Goal: Information Seeking & Learning: Find specific fact

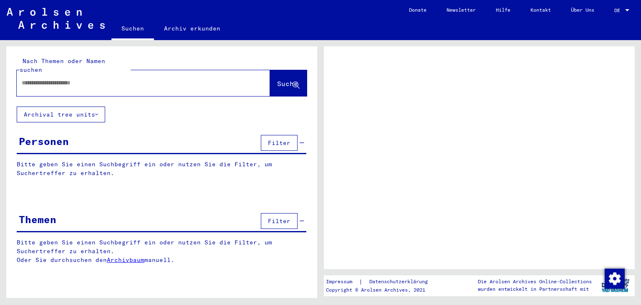
click at [160, 78] on input "text" at bounding box center [136, 82] width 228 height 9
paste input "**********"
type input "**********"
click at [270, 74] on button "Suche" at bounding box center [288, 83] width 37 height 26
click at [621, 10] on span "DE" at bounding box center [619, 11] width 9 height 6
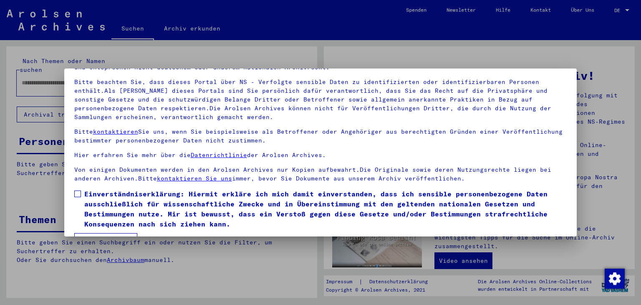
scroll to position [72, 0]
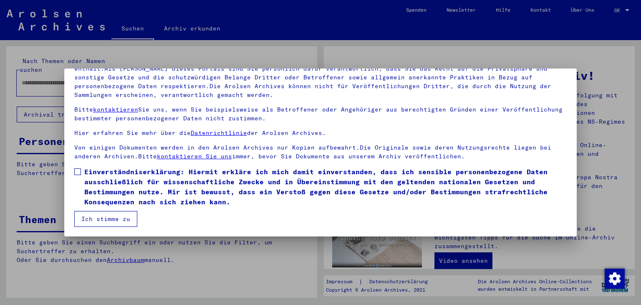
click at [91, 171] on span "Einverständniserklärung: Hiermit erkläre ich mich damit einverstanden, dass ich…" at bounding box center [325, 187] width 483 height 40
click at [122, 212] on button "Ich stimme zu" at bounding box center [105, 219] width 63 height 16
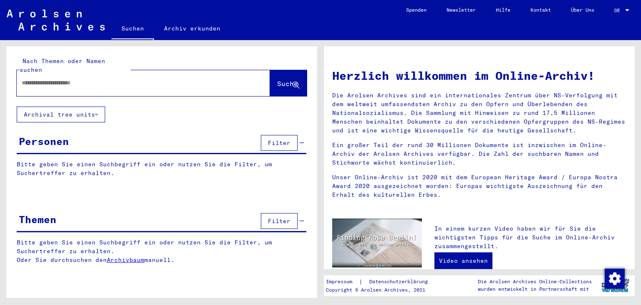
click at [613, 13] on link "DE DE" at bounding box center [623, 10] width 37 height 20
click at [612, 7] on link "DE DE" at bounding box center [623, 10] width 37 height 20
click at [619, 12] on span "DE" at bounding box center [619, 11] width 9 height 6
click at [612, 18] on span "English" at bounding box center [613, 15] width 34 height 15
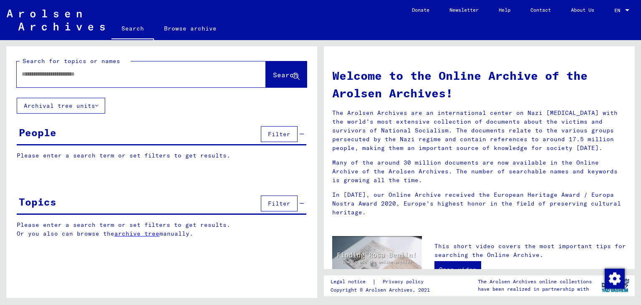
click at [116, 82] on div at bounding box center [129, 74] width 224 height 19
drag, startPoint x: 115, startPoint y: 82, endPoint x: 110, endPoint y: 78, distance: 6.5
click at [115, 82] on div at bounding box center [129, 74] width 224 height 19
click at [85, 66] on div at bounding box center [129, 74] width 224 height 19
click at [68, 74] on input "text" at bounding box center [131, 74] width 219 height 9
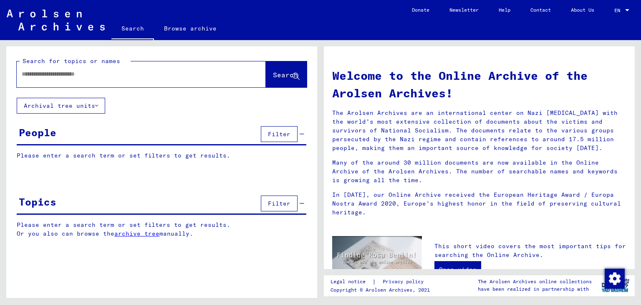
paste input "**********"
click at [291, 72] on span "Search" at bounding box center [285, 75] width 25 height 8
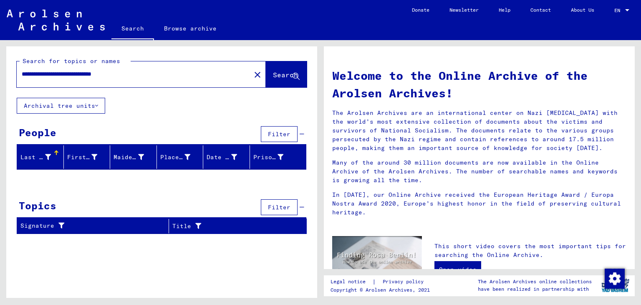
drag, startPoint x: 67, startPoint y: 76, endPoint x: 46, endPoint y: 72, distance: 21.8
click at [46, 72] on input "**********" at bounding box center [131, 74] width 219 height 9
drag, startPoint x: 86, startPoint y: 74, endPoint x: 48, endPoint y: 73, distance: 38.0
click at [48, 73] on input "**********" at bounding box center [131, 74] width 219 height 9
type input "**********"
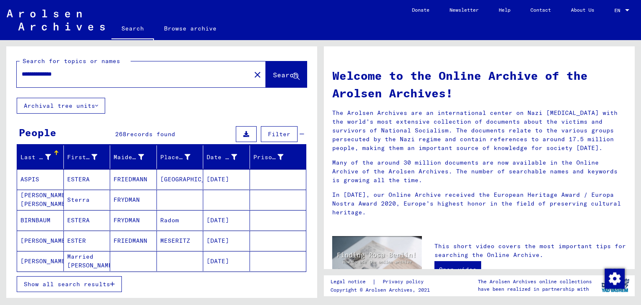
scroll to position [42, 0]
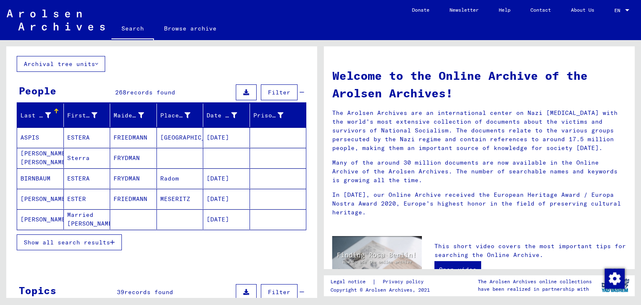
click at [56, 240] on span "Show all search results" at bounding box center [67, 242] width 86 height 8
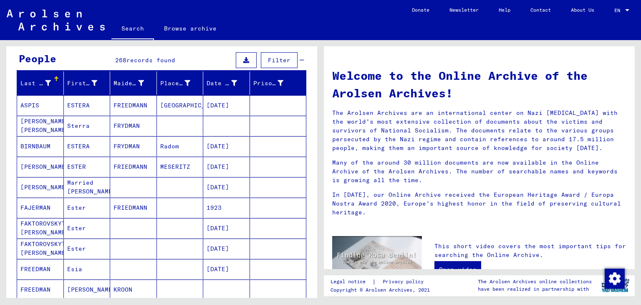
scroll to position [125, 0]
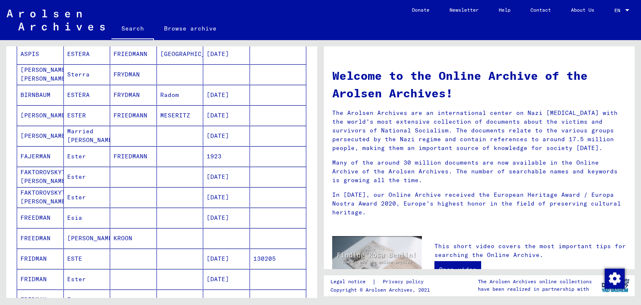
click at [175, 152] on mat-cell at bounding box center [180, 156] width 47 height 20
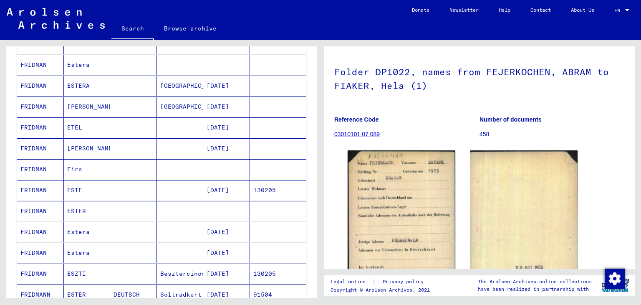
scroll to position [418, 0]
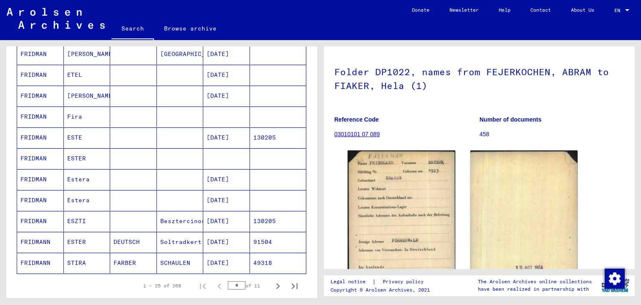
click at [47, 261] on mat-cell "FRIDMANN" at bounding box center [40, 263] width 47 height 20
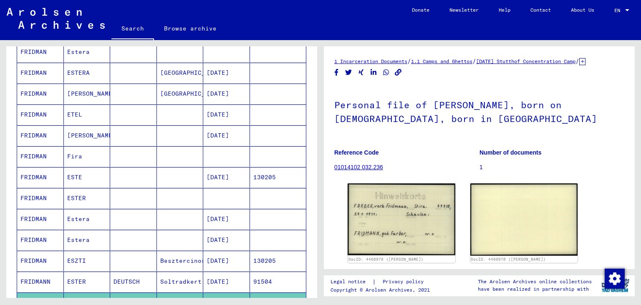
scroll to position [334, 0]
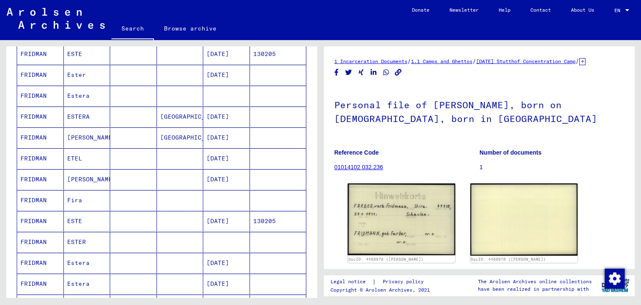
click at [94, 92] on mat-cell "Estera" at bounding box center [87, 96] width 47 height 20
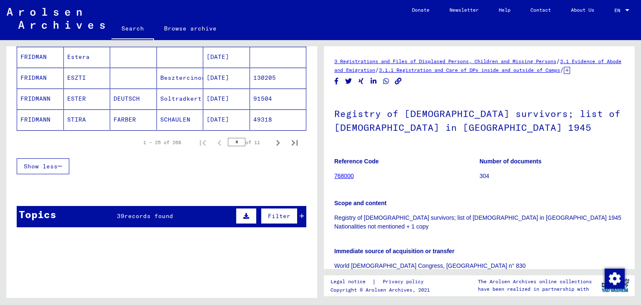
scroll to position [585, 0]
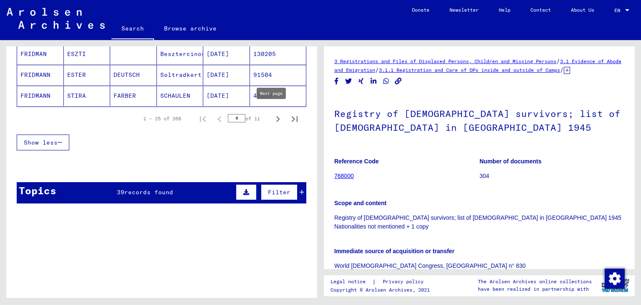
click at [272, 113] on icon "Next page" at bounding box center [278, 119] width 12 height 12
type input "*"
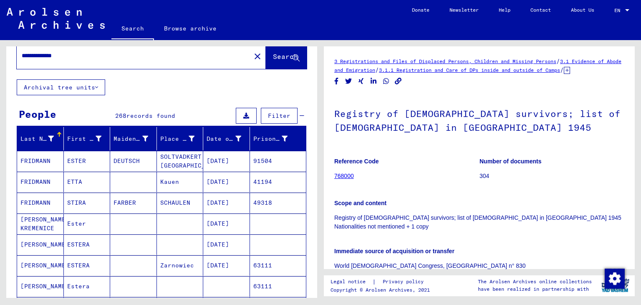
scroll to position [0, 0]
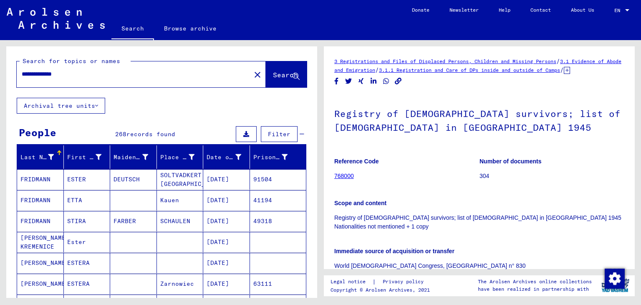
click at [78, 71] on input "**********" at bounding box center [134, 74] width 224 height 9
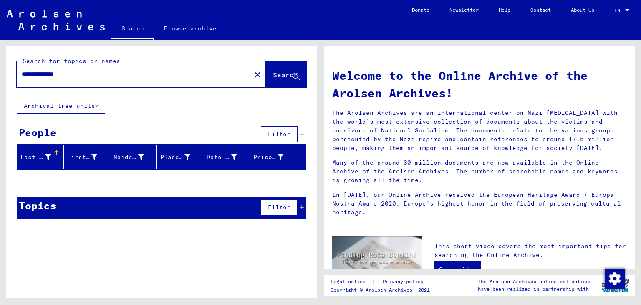
drag, startPoint x: 40, startPoint y: 72, endPoint x: 0, endPoint y: 70, distance: 39.7
click at [0, 70] on div "**********" at bounding box center [160, 169] width 321 height 258
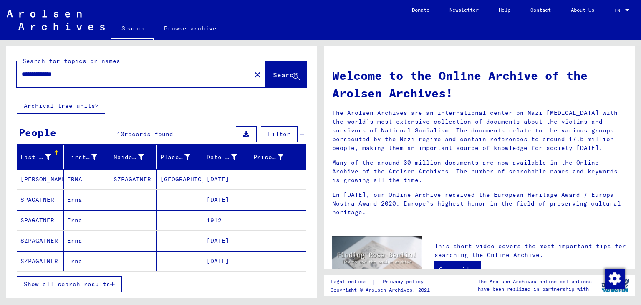
click at [89, 172] on mat-cell "ERNA" at bounding box center [87, 179] width 47 height 20
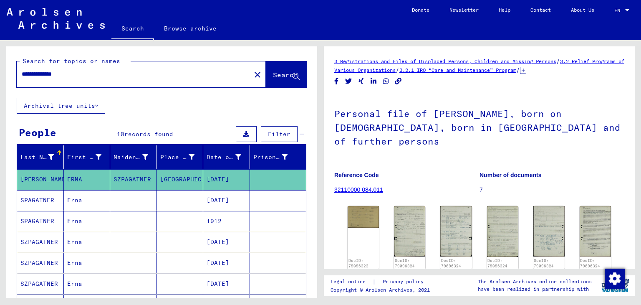
scroll to position [42, 0]
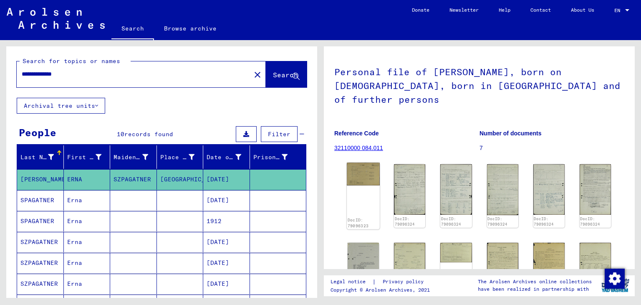
click at [372, 162] on img at bounding box center [363, 173] width 33 height 23
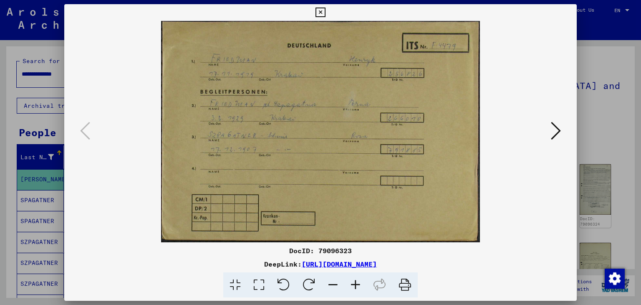
click at [556, 129] on icon at bounding box center [556, 131] width 10 height 20
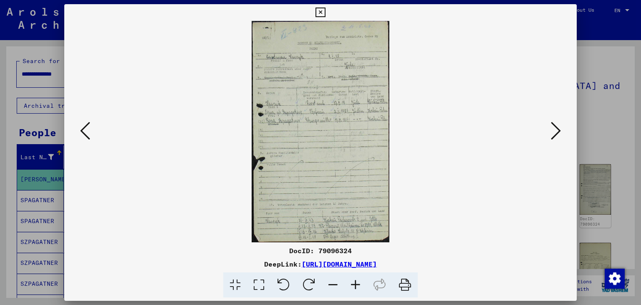
click at [354, 128] on img at bounding box center [321, 131] width 456 height 221
click at [551, 136] on icon at bounding box center [556, 131] width 10 height 20
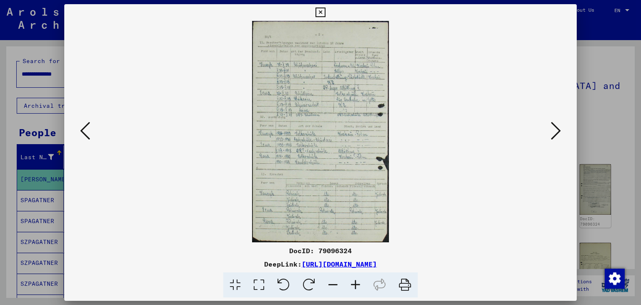
click at [356, 286] on icon at bounding box center [355, 284] width 23 height 25
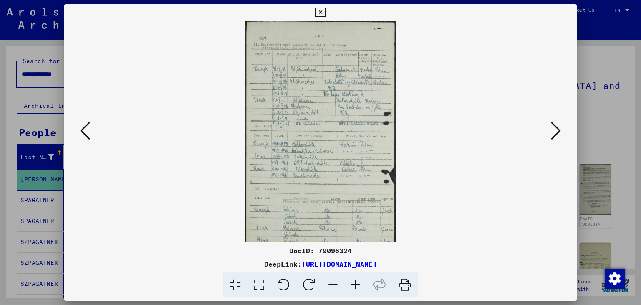
click at [357, 286] on icon at bounding box center [355, 284] width 23 height 25
click at [357, 285] on icon at bounding box center [355, 284] width 23 height 25
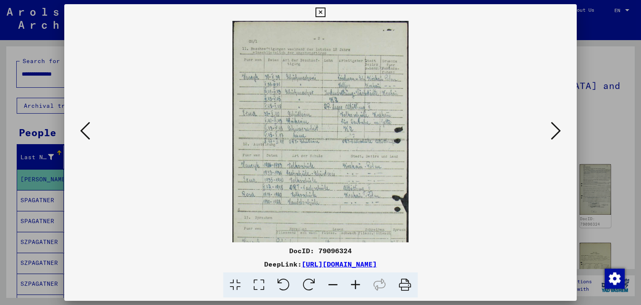
click at [357, 285] on icon at bounding box center [355, 284] width 23 height 25
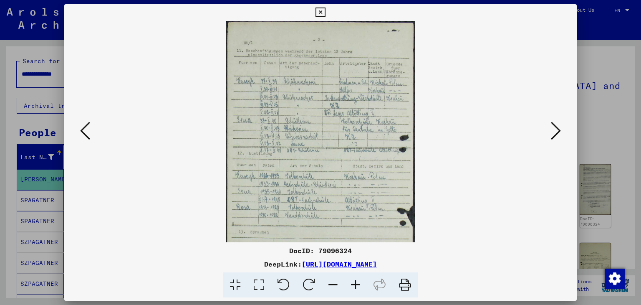
click at [357, 285] on icon at bounding box center [355, 284] width 23 height 25
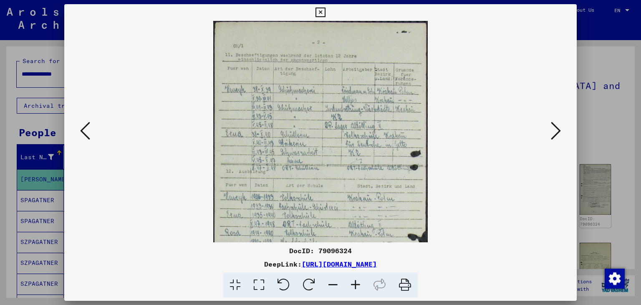
click at [357, 285] on icon at bounding box center [355, 284] width 23 height 25
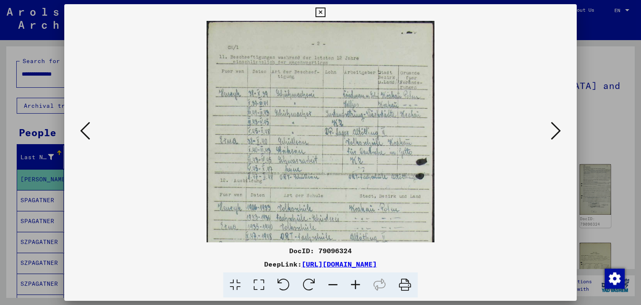
click at [357, 285] on icon at bounding box center [355, 284] width 23 height 25
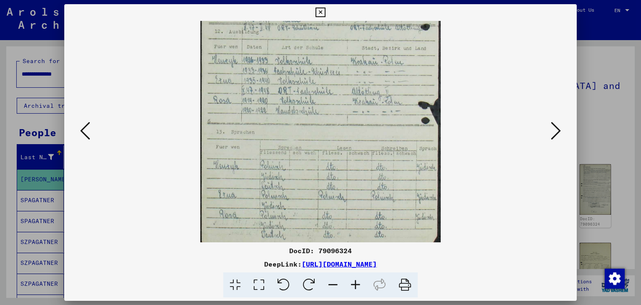
scroll to position [167, 0]
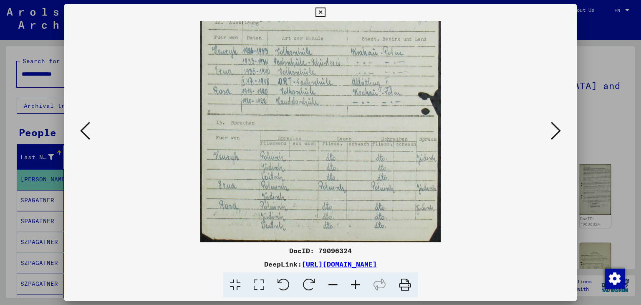
drag, startPoint x: 351, startPoint y: 208, endPoint x: 348, endPoint y: 46, distance: 161.6
click at [348, 46] on img at bounding box center [320, 48] width 241 height 388
click at [558, 139] on icon at bounding box center [556, 131] width 10 height 20
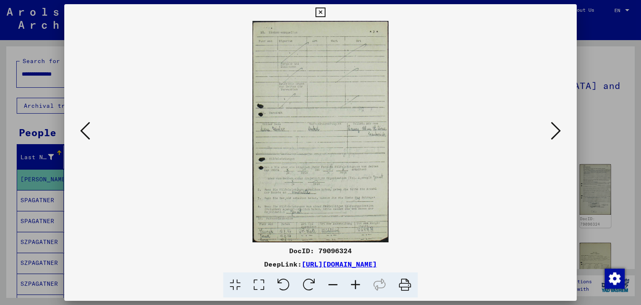
click at [558, 139] on icon at bounding box center [556, 131] width 10 height 20
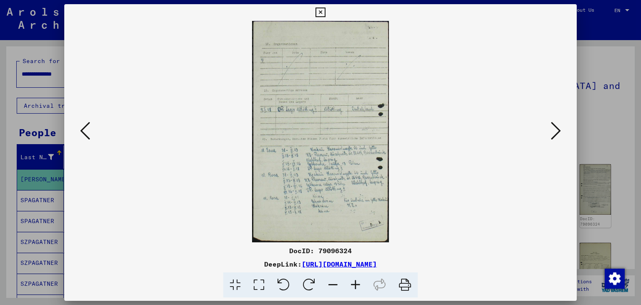
click at [558, 139] on icon at bounding box center [556, 131] width 10 height 20
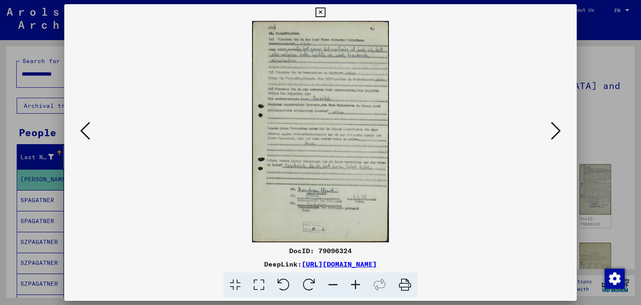
click at [557, 139] on icon at bounding box center [556, 131] width 10 height 20
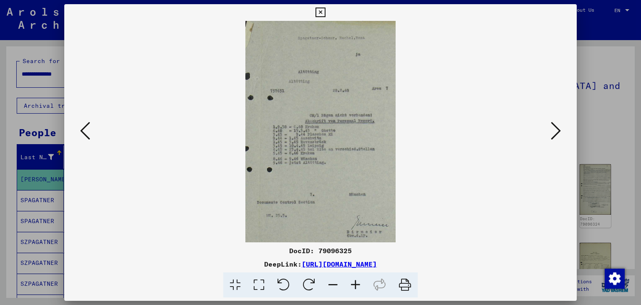
click at [559, 139] on icon at bounding box center [556, 131] width 10 height 20
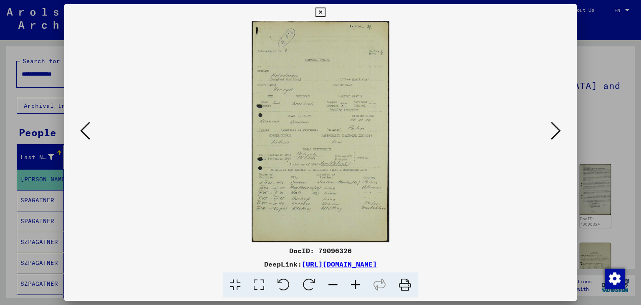
click at [90, 127] on icon at bounding box center [85, 131] width 10 height 20
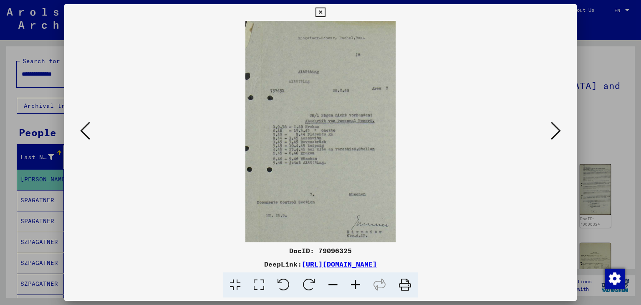
click at [551, 132] on icon at bounding box center [556, 131] width 10 height 20
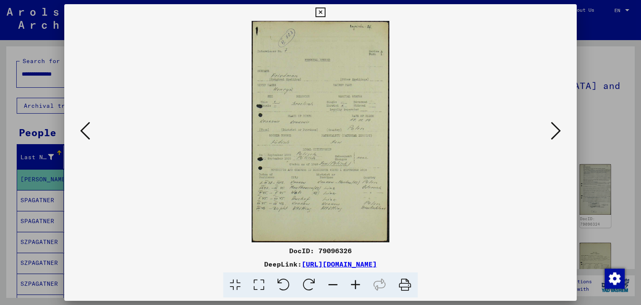
click at [551, 132] on icon at bounding box center [556, 131] width 10 height 20
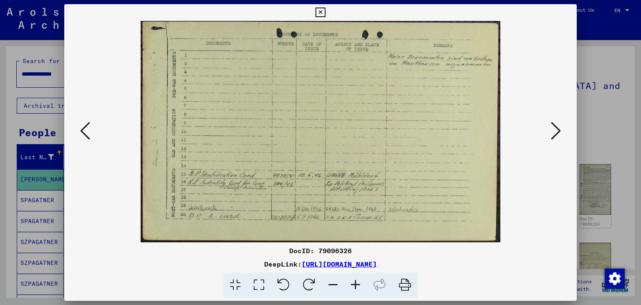
click at [551, 132] on icon at bounding box center [556, 131] width 10 height 20
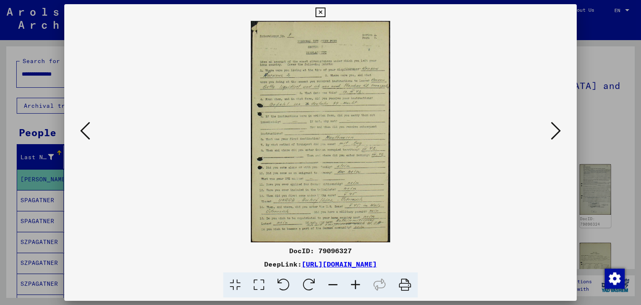
click at [551, 132] on icon at bounding box center [556, 131] width 10 height 20
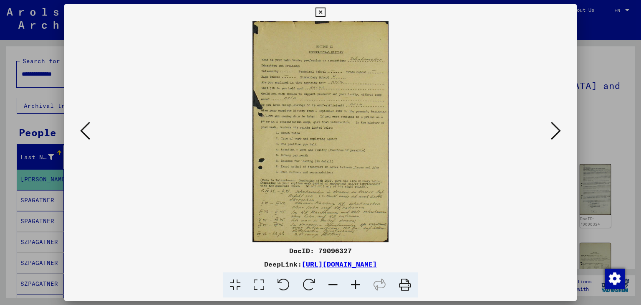
click at [551, 132] on icon at bounding box center [556, 131] width 10 height 20
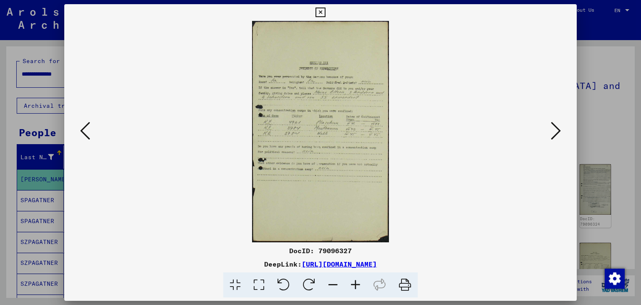
click at [551, 132] on icon at bounding box center [556, 131] width 10 height 20
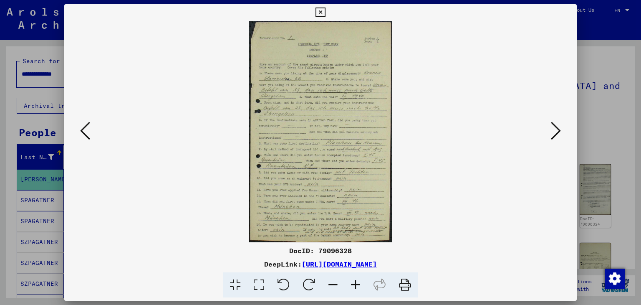
click at [551, 132] on icon at bounding box center [556, 131] width 10 height 20
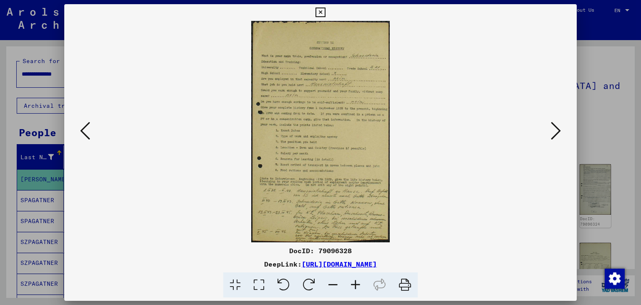
click at [551, 132] on icon at bounding box center [556, 131] width 10 height 20
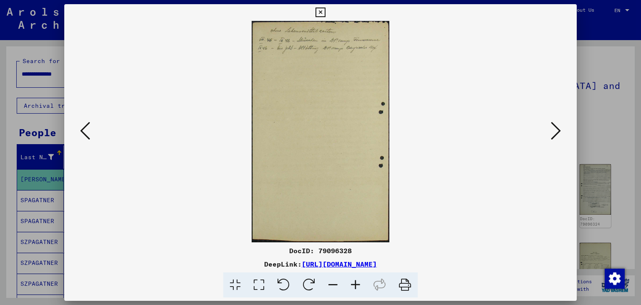
click at [551, 132] on icon at bounding box center [556, 131] width 10 height 20
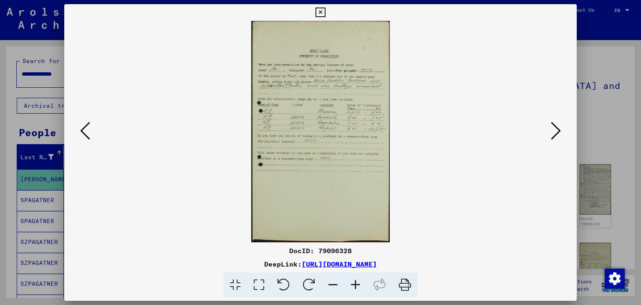
click at [551, 132] on icon at bounding box center [556, 131] width 10 height 20
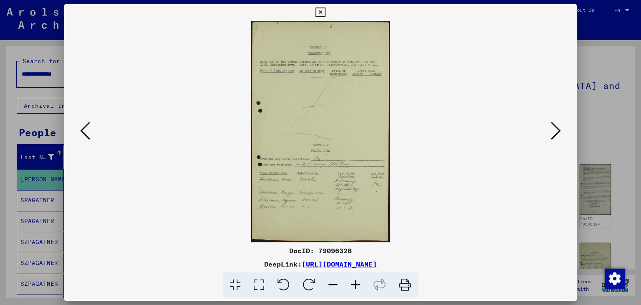
click at [551, 132] on icon at bounding box center [556, 131] width 10 height 20
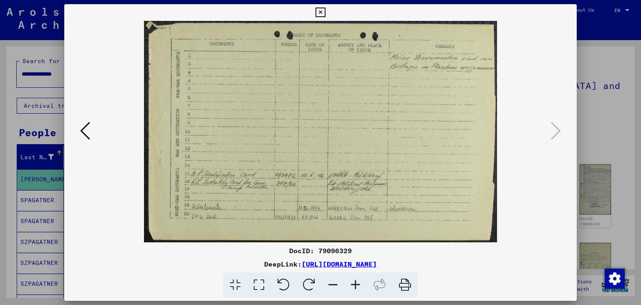
click at [604, 109] on div at bounding box center [320, 152] width 641 height 305
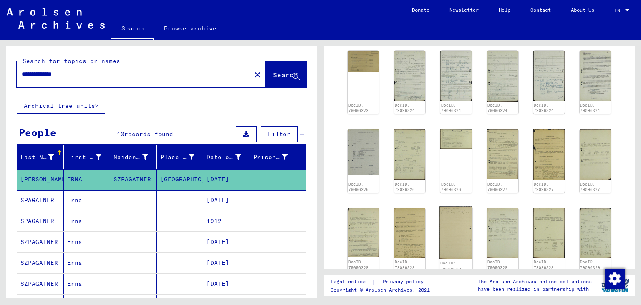
scroll to position [251, 0]
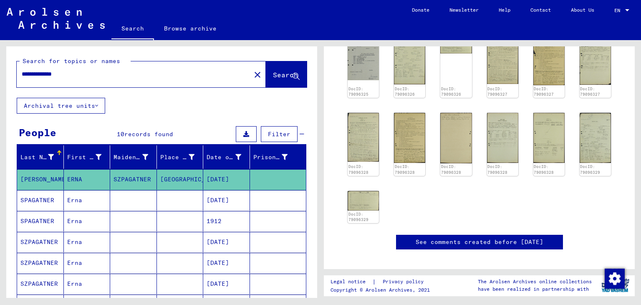
click at [167, 196] on mat-cell at bounding box center [180, 200] width 47 height 20
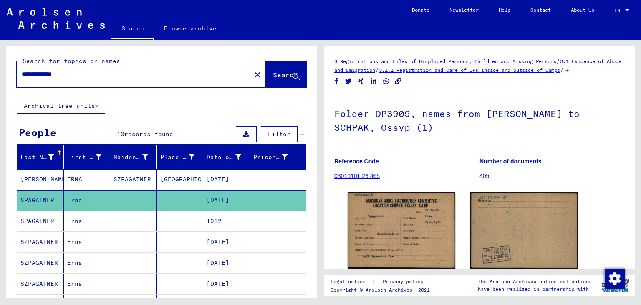
click at [219, 241] on mat-cell "[DATE]" at bounding box center [226, 242] width 47 height 20
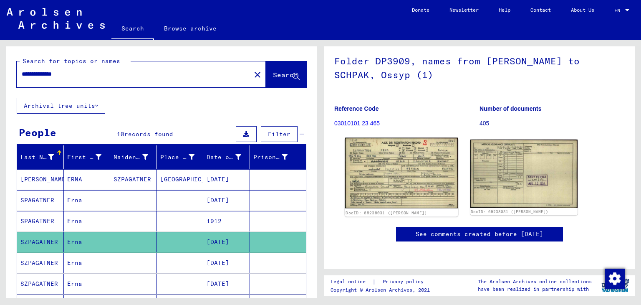
click at [384, 147] on img at bounding box center [401, 173] width 113 height 71
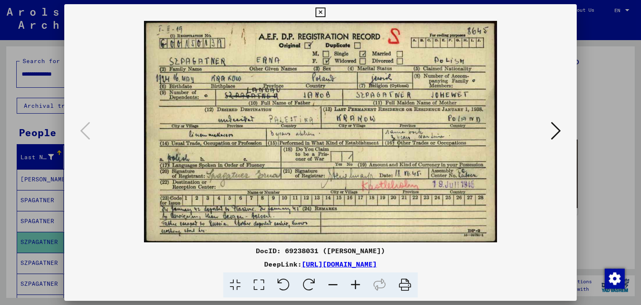
click at [0, 150] on div at bounding box center [320, 152] width 641 height 305
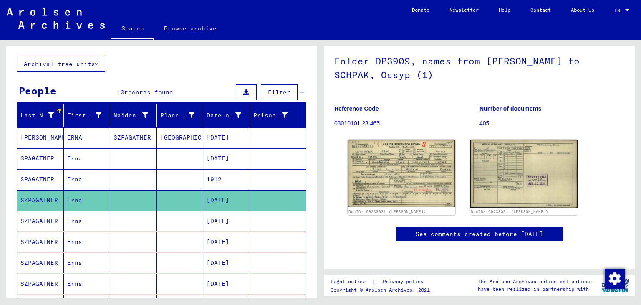
scroll to position [125, 0]
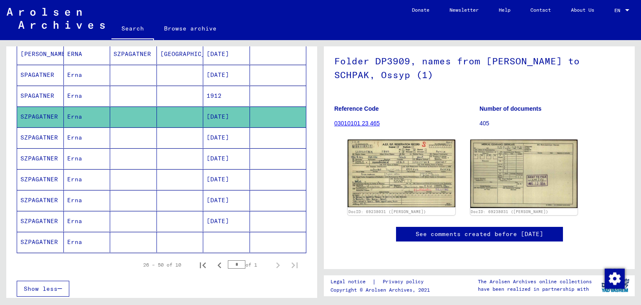
click at [214, 221] on mat-cell "[DATE]" at bounding box center [226, 221] width 47 height 20
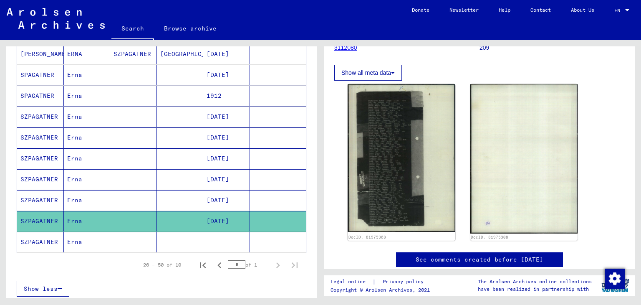
scroll to position [125, 0]
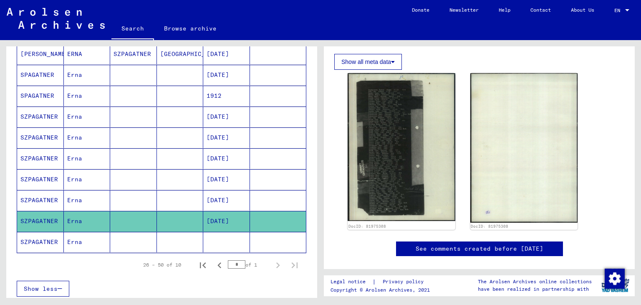
click at [187, 206] on mat-cell at bounding box center [180, 200] width 47 height 20
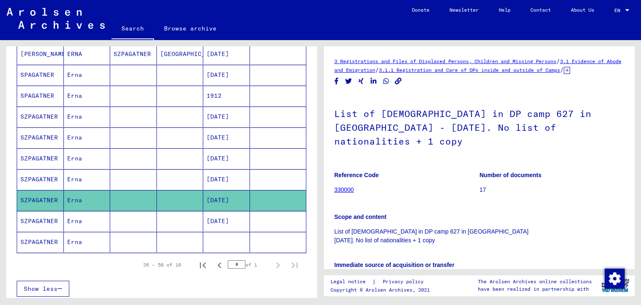
click at [192, 174] on mat-cell at bounding box center [180, 179] width 47 height 20
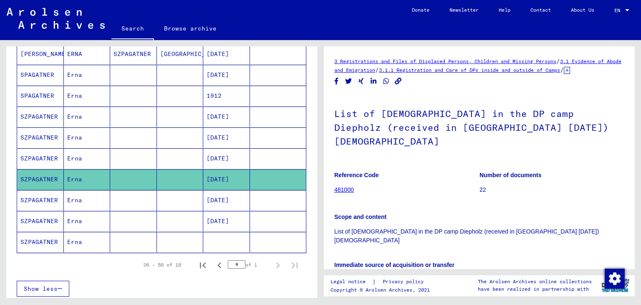
click at [193, 153] on mat-cell at bounding box center [180, 158] width 47 height 20
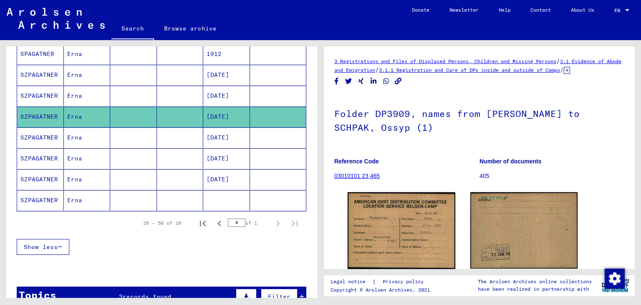
click at [158, 186] on mat-cell at bounding box center [180, 179] width 47 height 20
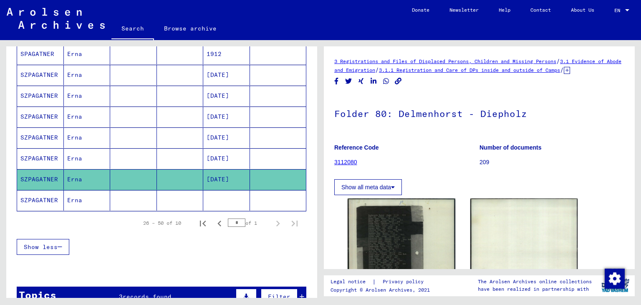
click at [157, 203] on mat-cell at bounding box center [180, 200] width 47 height 20
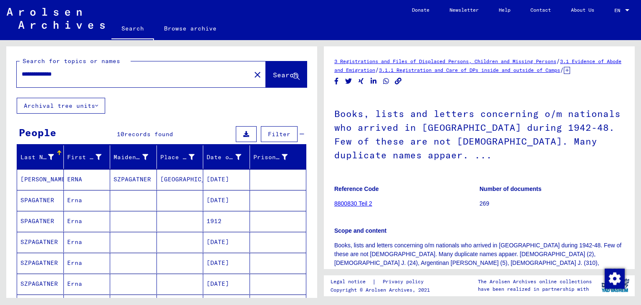
click at [97, 77] on input "**********" at bounding box center [134, 74] width 224 height 9
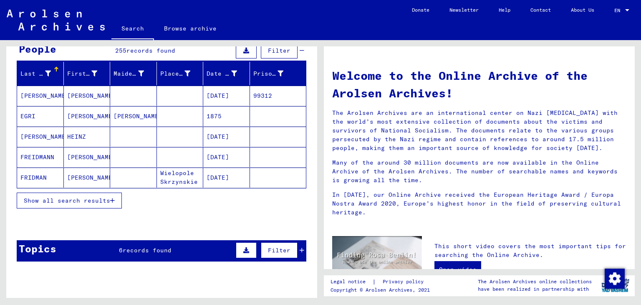
click at [58, 248] on div "Topics 6 records found Filter" at bounding box center [162, 250] width 290 height 21
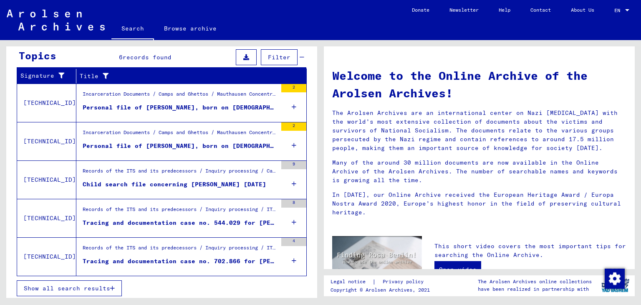
click at [167, 99] on figure "Incarceration Documents / Camps and Ghettos / Mauthausen Concentration Camp / I…" at bounding box center [180, 96] width 195 height 13
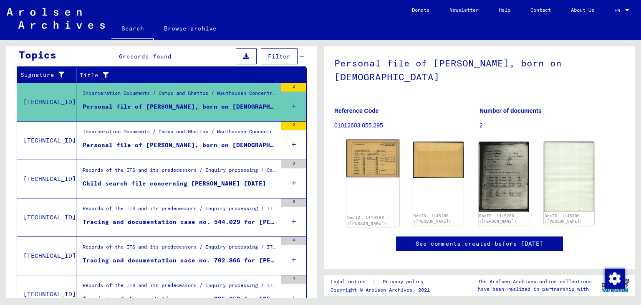
click at [376, 177] on img at bounding box center [373, 158] width 53 height 38
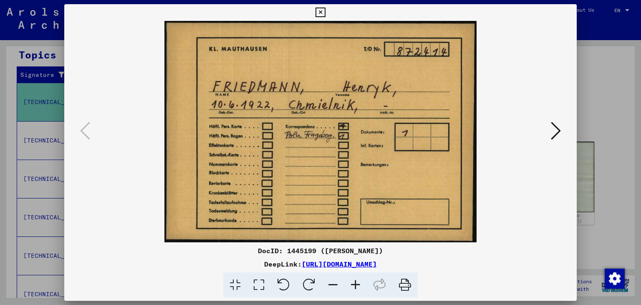
click at [559, 129] on icon at bounding box center [556, 131] width 10 height 20
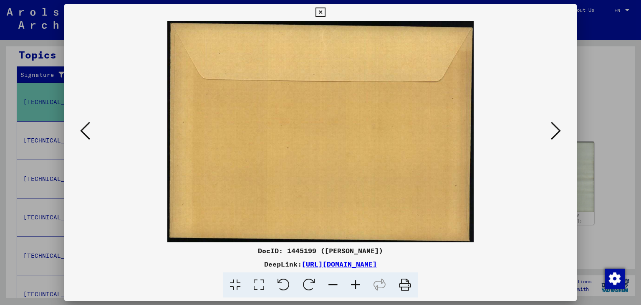
click at [0, 148] on div at bounding box center [320, 152] width 641 height 305
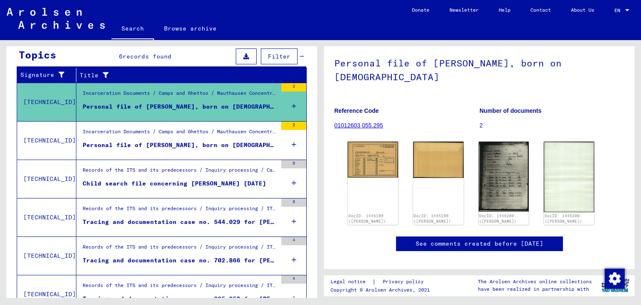
click at [227, 141] on div "Personal file of [PERSON_NAME], born on [DEMOGRAPHIC_DATA]" at bounding box center [180, 145] width 195 height 9
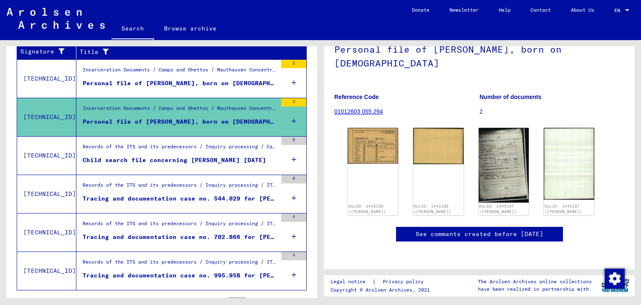
scroll to position [168, 0]
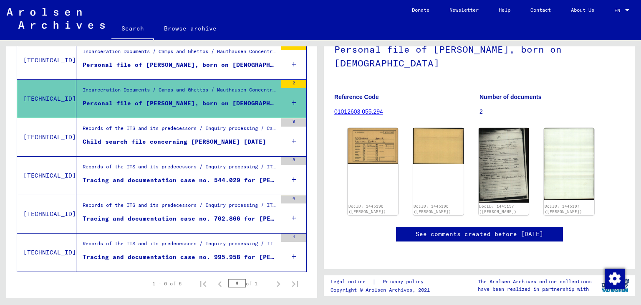
click at [206, 214] on div "Tracing and documentation case no. 702.866 for [PERSON_NAME] born [DEMOGRAPHIC_…" at bounding box center [180, 218] width 195 height 9
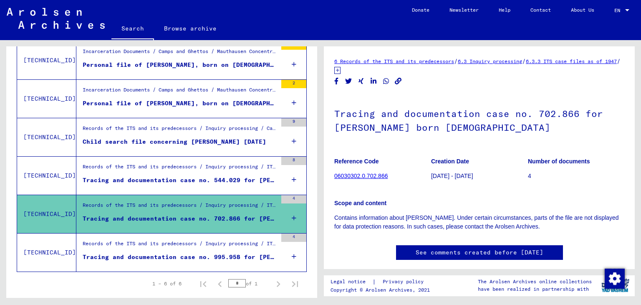
click at [193, 248] on div "Records of the ITS and its predecessors / Inquiry processing / ITS case files a…" at bounding box center [180, 246] width 195 height 12
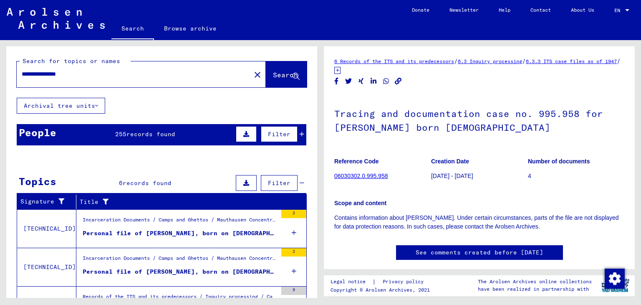
click at [104, 76] on input "**********" at bounding box center [134, 74] width 224 height 9
type input "**********"
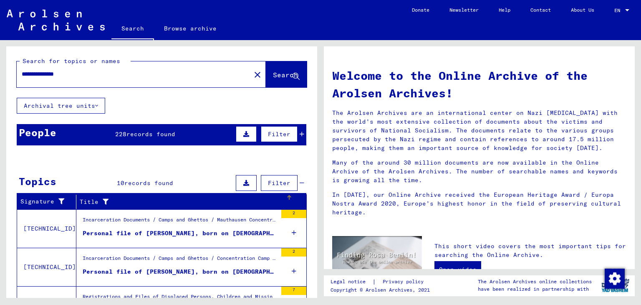
scroll to position [42, 0]
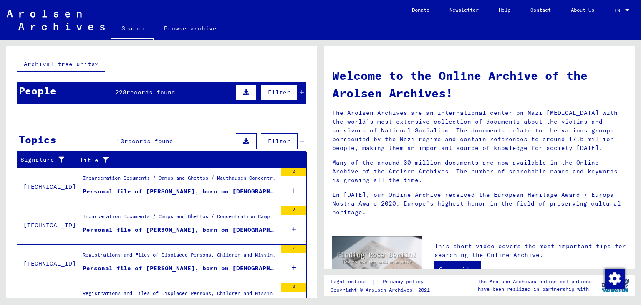
drag, startPoint x: 144, startPoint y: 82, endPoint x: 143, endPoint y: 99, distance: 17.1
click at [144, 94] on div "People 228 records found Filter" at bounding box center [162, 92] width 290 height 21
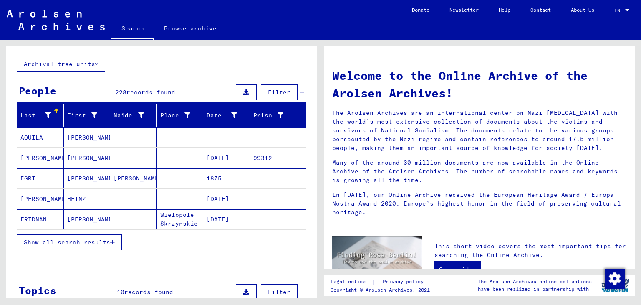
click at [89, 248] on button "Show all search results" at bounding box center [69, 242] width 105 height 16
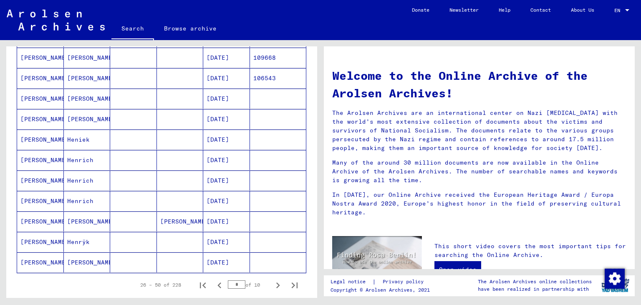
scroll to position [459, 0]
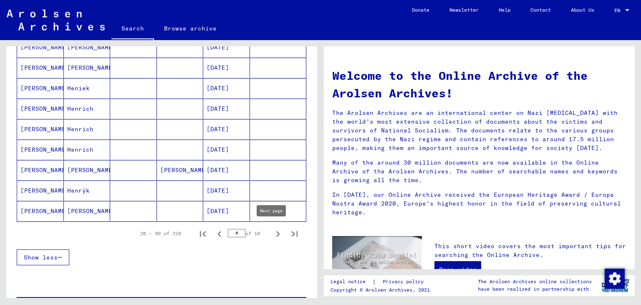
click at [276, 231] on icon "Next page" at bounding box center [278, 234] width 4 height 6
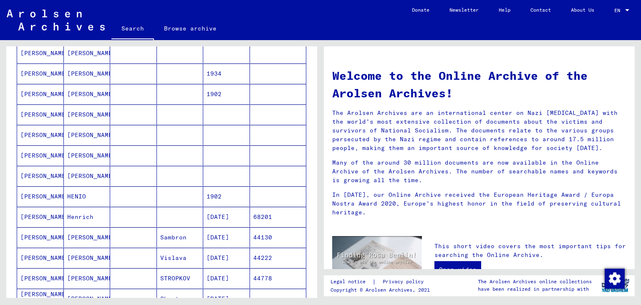
scroll to position [84, 0]
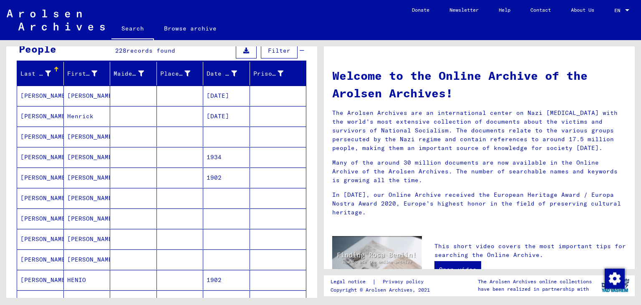
click at [206, 167] on mat-cell "1902" at bounding box center [226, 177] width 47 height 20
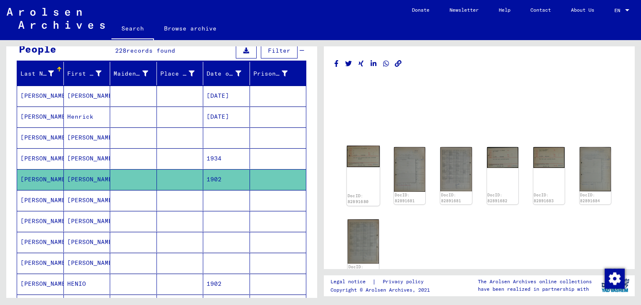
click at [372, 158] on img at bounding box center [363, 157] width 33 height 22
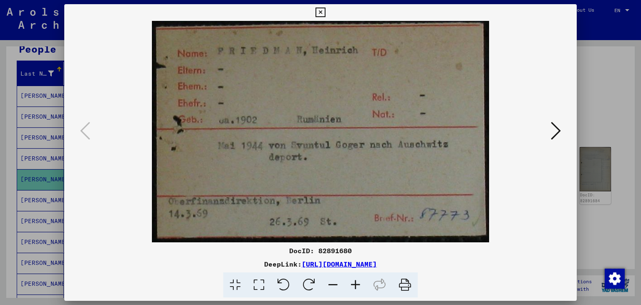
click at [556, 124] on icon at bounding box center [556, 131] width 10 height 20
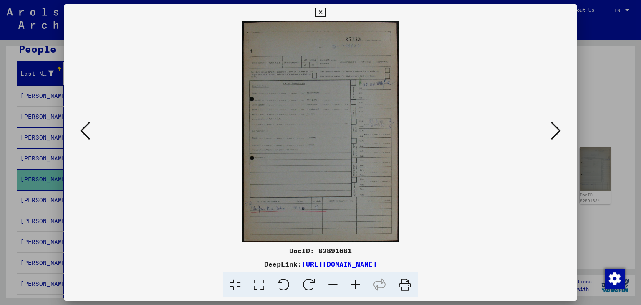
click at [556, 124] on icon at bounding box center [556, 131] width 10 height 20
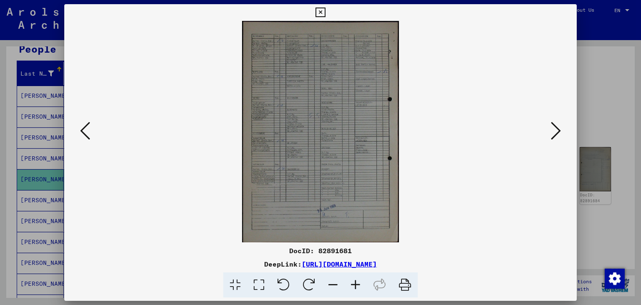
click at [556, 124] on icon at bounding box center [556, 131] width 10 height 20
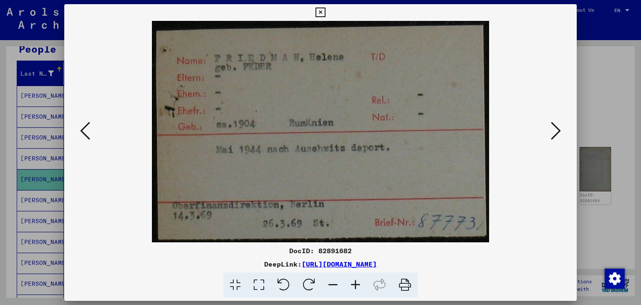
click at [0, 166] on div at bounding box center [320, 152] width 641 height 305
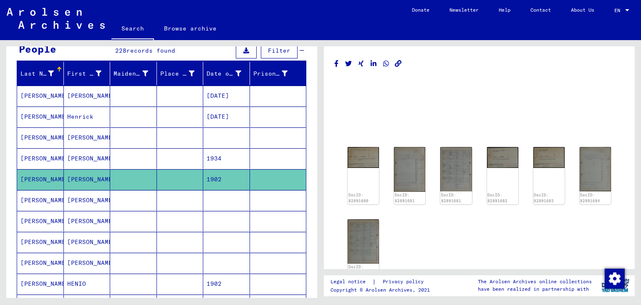
click at [159, 194] on mat-cell at bounding box center [180, 200] width 47 height 20
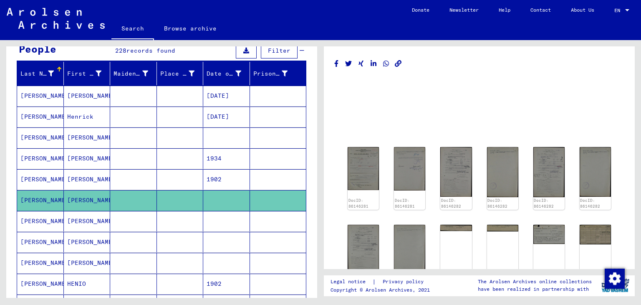
click at [181, 213] on mat-cell at bounding box center [180, 221] width 47 height 20
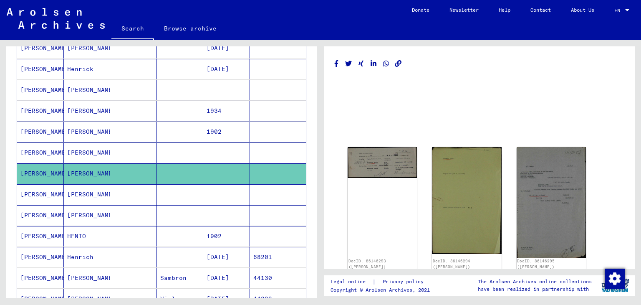
scroll to position [167, 0]
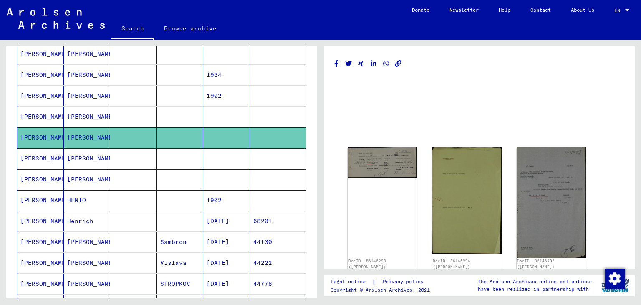
click at [179, 193] on mat-cell at bounding box center [180, 200] width 47 height 20
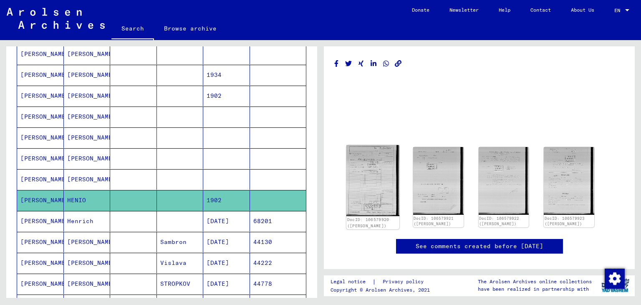
click at [359, 166] on img at bounding box center [373, 180] width 53 height 71
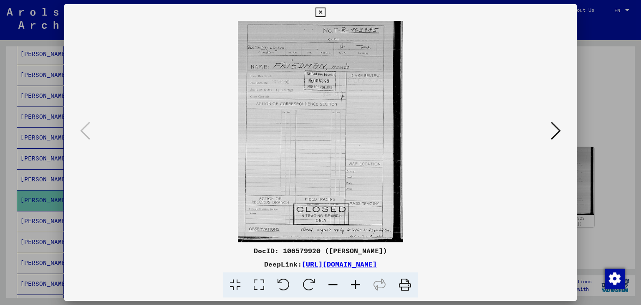
drag, startPoint x: 544, startPoint y: 128, endPoint x: 555, endPoint y: 130, distance: 10.6
click at [545, 128] on img at bounding box center [321, 131] width 456 height 221
click at [555, 130] on icon at bounding box center [556, 131] width 10 height 20
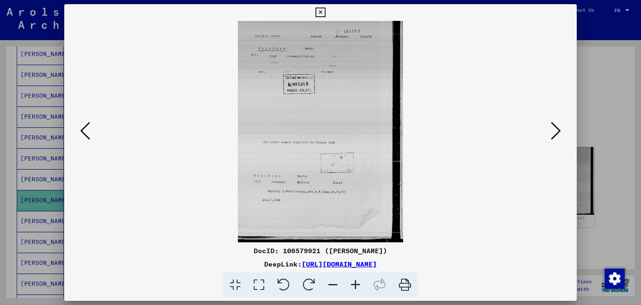
click at [555, 130] on icon at bounding box center [556, 131] width 10 height 20
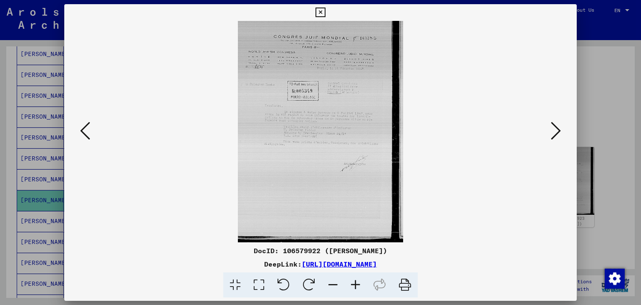
click at [555, 130] on icon at bounding box center [556, 131] width 10 height 20
click at [0, 187] on div at bounding box center [320, 152] width 641 height 305
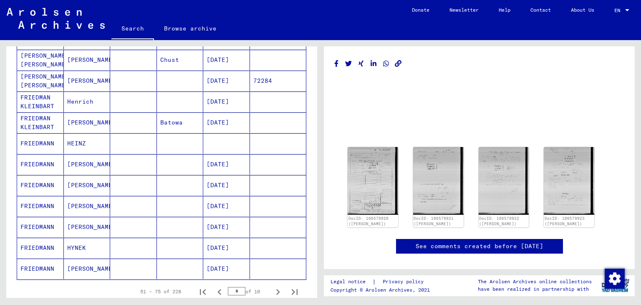
scroll to position [418, 0]
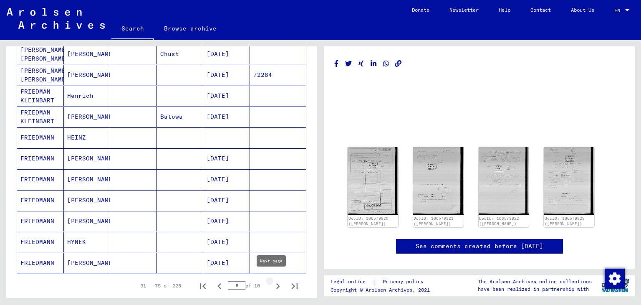
click at [274, 280] on icon "Next page" at bounding box center [278, 286] width 12 height 12
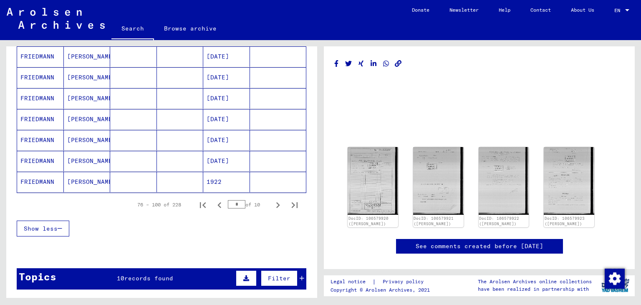
scroll to position [501, 0]
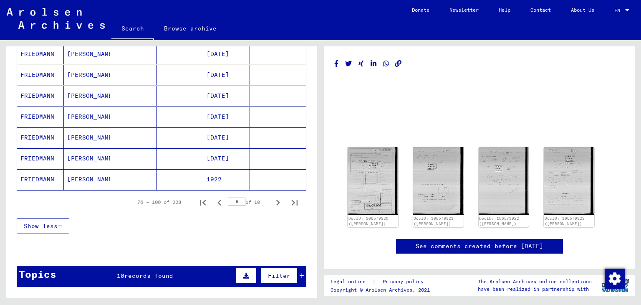
click at [213, 111] on mat-cell "[DATE]" at bounding box center [226, 116] width 47 height 20
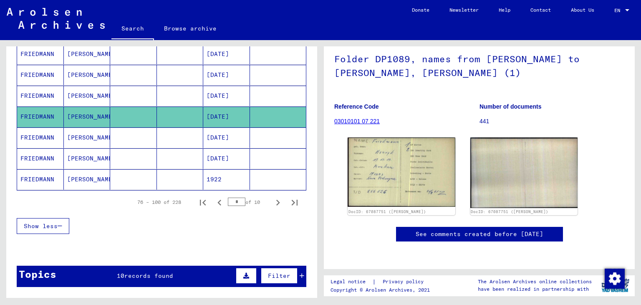
scroll to position [84, 0]
click at [272, 197] on icon "Next page" at bounding box center [278, 203] width 12 height 12
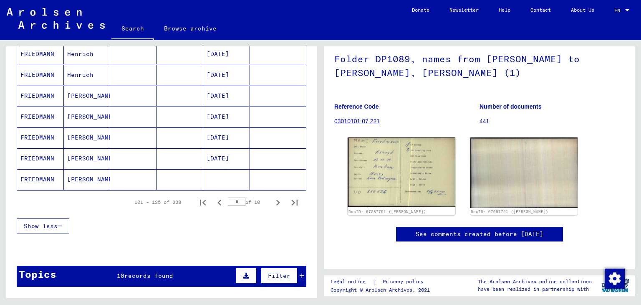
click at [233, 113] on mat-cell "[DATE]" at bounding box center [226, 116] width 47 height 20
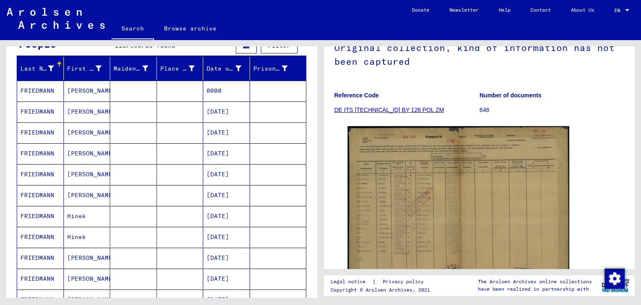
scroll to position [84, 0]
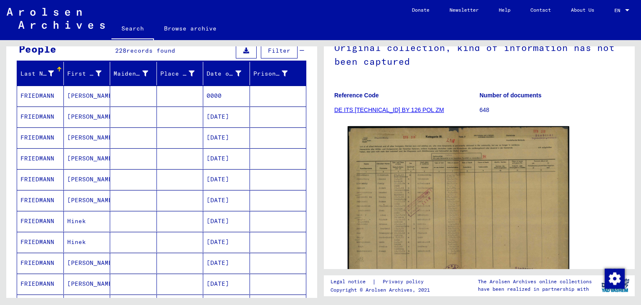
click at [224, 132] on mat-cell "[DATE]" at bounding box center [226, 137] width 47 height 20
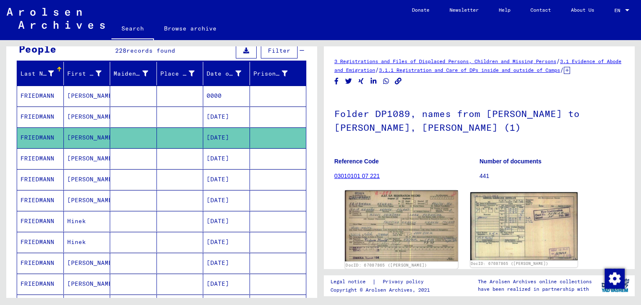
click at [427, 218] on img at bounding box center [401, 225] width 113 height 71
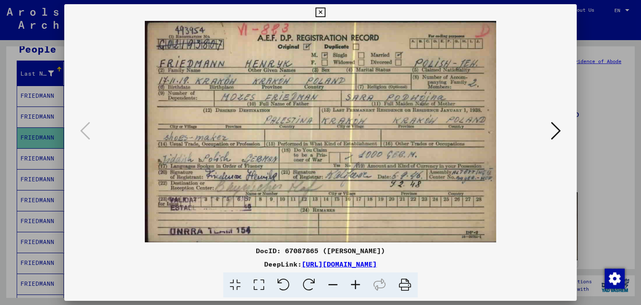
drag, startPoint x: 544, startPoint y: 125, endPoint x: 554, endPoint y: 130, distance: 11.4
click at [545, 126] on img at bounding box center [321, 131] width 456 height 221
click at [556, 131] on icon at bounding box center [556, 131] width 10 height 20
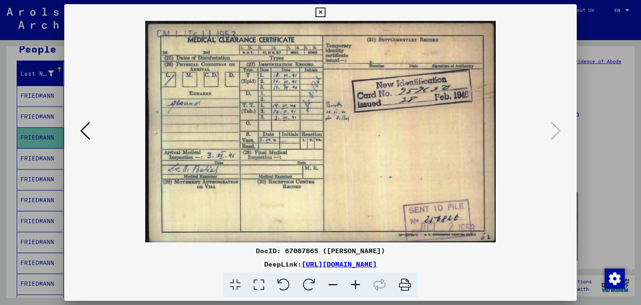
click at [0, 164] on div at bounding box center [320, 152] width 641 height 305
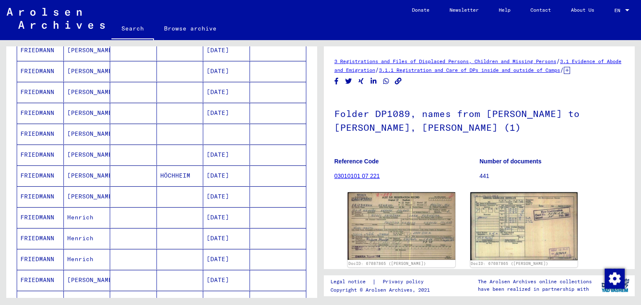
scroll to position [418, 0]
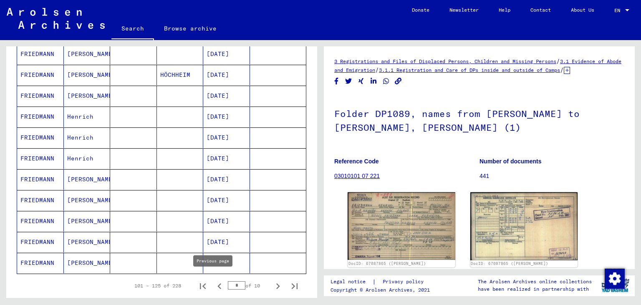
click at [214, 283] on icon "Previous page" at bounding box center [220, 286] width 12 height 12
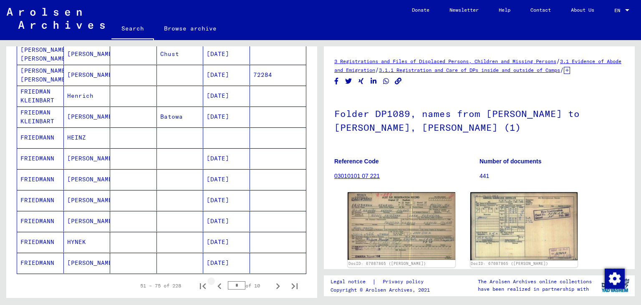
click at [214, 283] on icon "Previous page" at bounding box center [220, 286] width 12 height 12
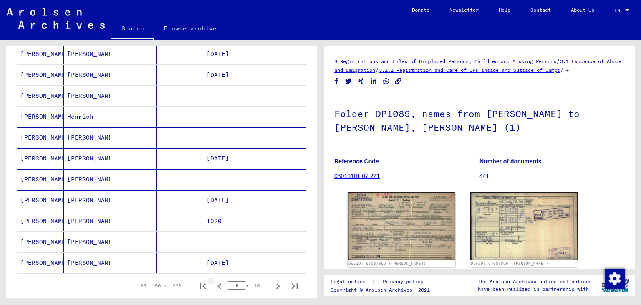
click at [214, 283] on icon "Previous page" at bounding box center [220, 286] width 12 height 12
type input "*"
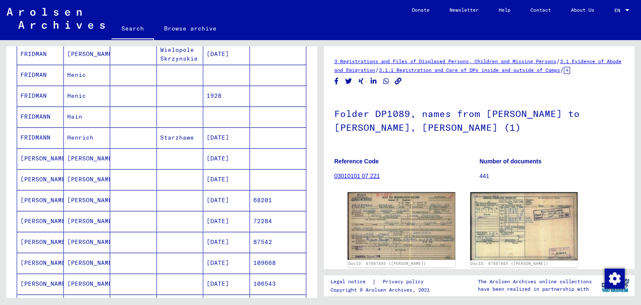
scroll to position [0, 0]
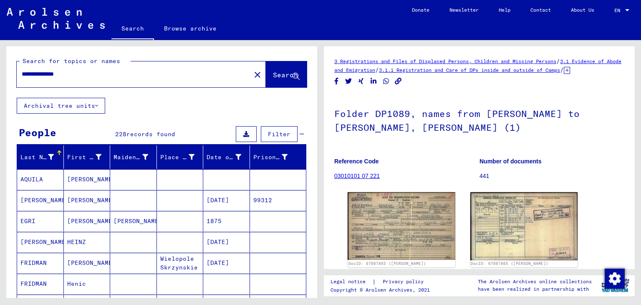
click at [271, 138] on button "Filter" at bounding box center [279, 134] width 37 height 16
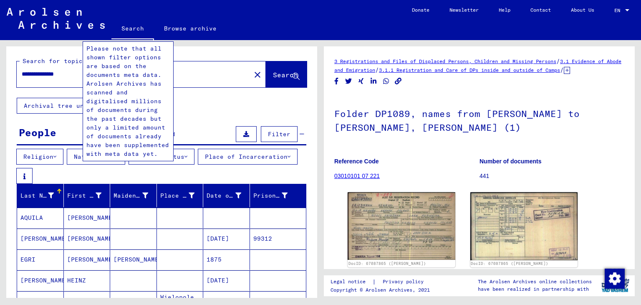
click at [33, 175] on button at bounding box center [24, 176] width 16 height 16
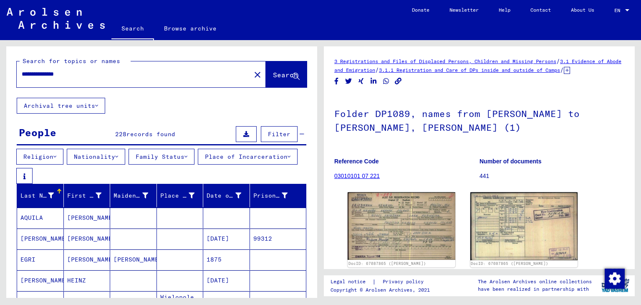
click at [198, 165] on button "Place of Incarceration" at bounding box center [248, 157] width 100 height 16
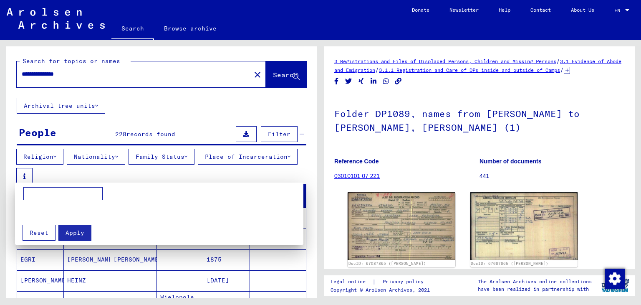
click at [112, 175] on div at bounding box center [320, 152] width 641 height 305
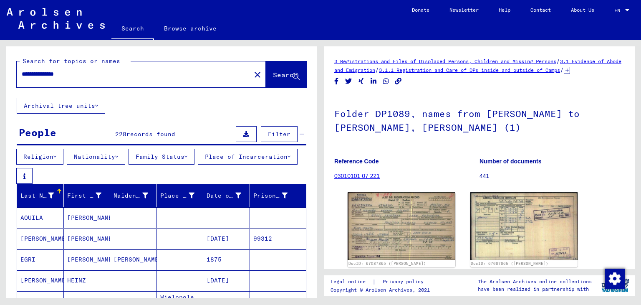
click at [198, 165] on button "Place of Incarceration" at bounding box center [248, 157] width 100 height 16
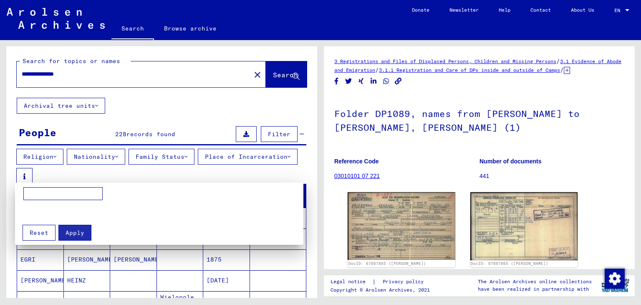
click at [79, 196] on input at bounding box center [62, 193] width 79 height 13
type input "****"
click at [22, 236] on div "Apply Reset" at bounding box center [163, 230] width 289 height 22
click at [32, 232] on span "Reset" at bounding box center [39, 233] width 19 height 8
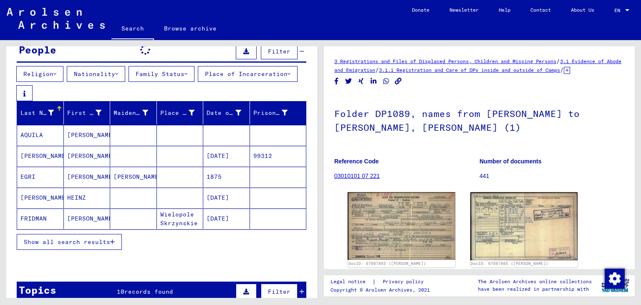
scroll to position [83, 0]
click at [71, 243] on span "Show all search results" at bounding box center [67, 242] width 86 height 8
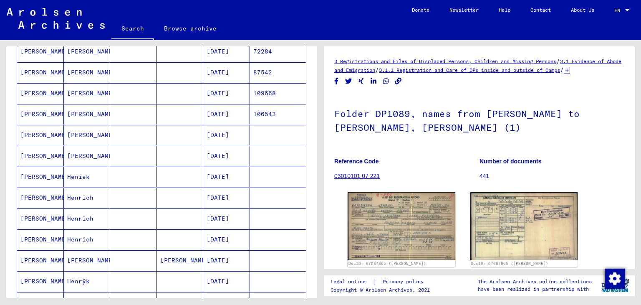
scroll to position [584, 0]
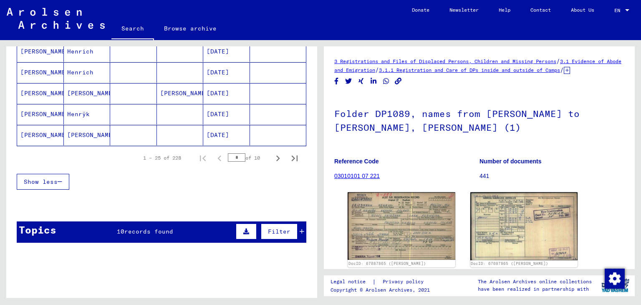
click at [206, 125] on mat-cell "[DATE]" at bounding box center [226, 135] width 47 height 20
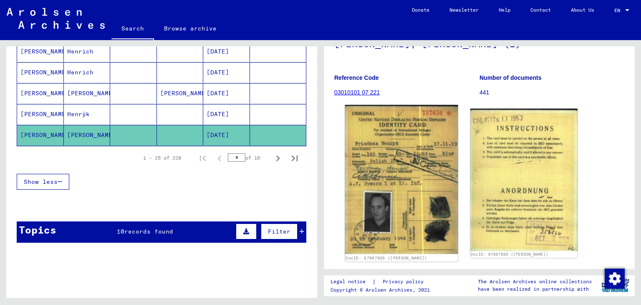
click at [430, 177] on img at bounding box center [401, 179] width 113 height 149
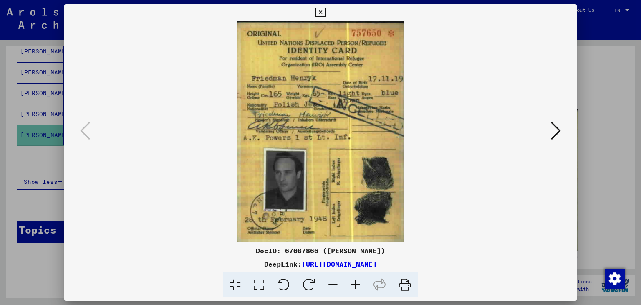
click at [555, 133] on icon at bounding box center [556, 131] width 10 height 20
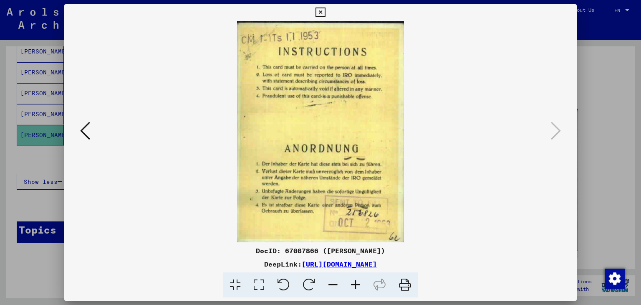
click at [564, 136] on div at bounding box center [320, 131] width 513 height 221
drag, startPoint x: 575, startPoint y: 127, endPoint x: 538, endPoint y: 119, distance: 37.9
click at [575, 127] on div at bounding box center [320, 131] width 513 height 221
click at [3, 94] on div at bounding box center [320, 152] width 641 height 305
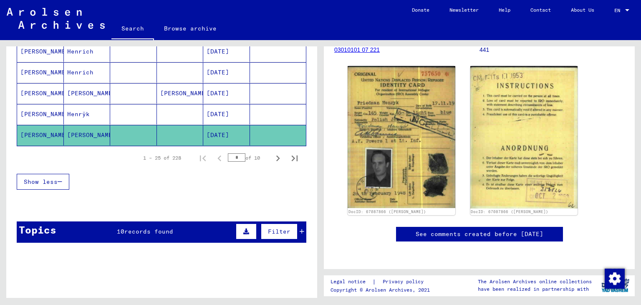
scroll to position [209, 0]
click at [272, 154] on icon "Next page" at bounding box center [278, 158] width 12 height 12
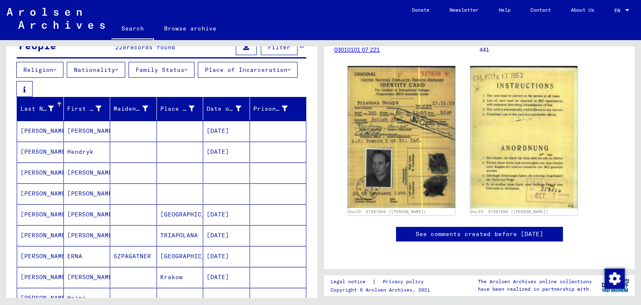
scroll to position [83, 0]
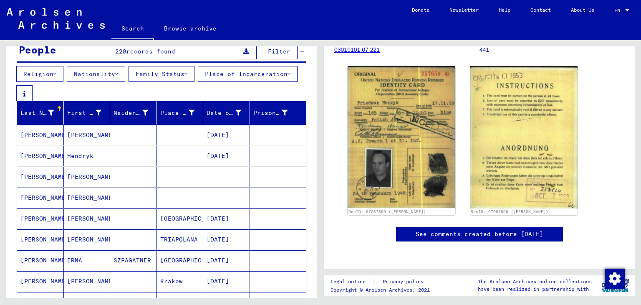
click at [224, 139] on mat-cell "[DATE]" at bounding box center [226, 135] width 47 height 20
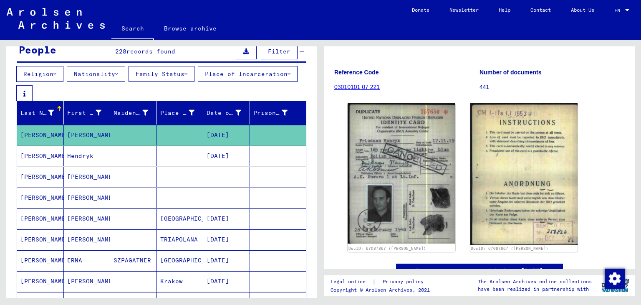
scroll to position [125, 0]
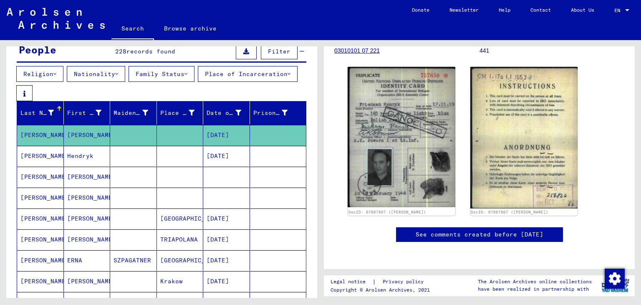
click at [203, 182] on mat-cell at bounding box center [226, 177] width 47 height 20
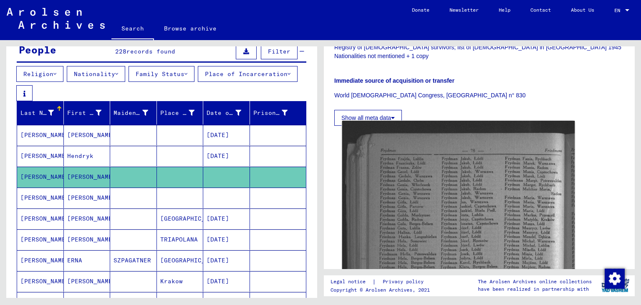
scroll to position [334, 0]
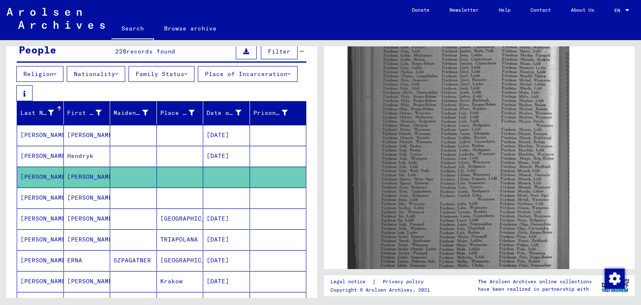
click at [220, 187] on mat-cell at bounding box center [226, 177] width 47 height 20
click at [219, 209] on mat-cell "[DATE]" at bounding box center [226, 218] width 47 height 20
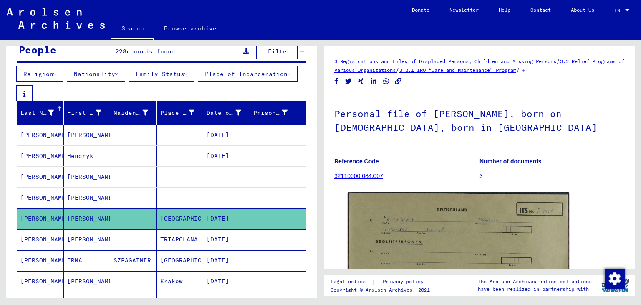
scroll to position [125, 0]
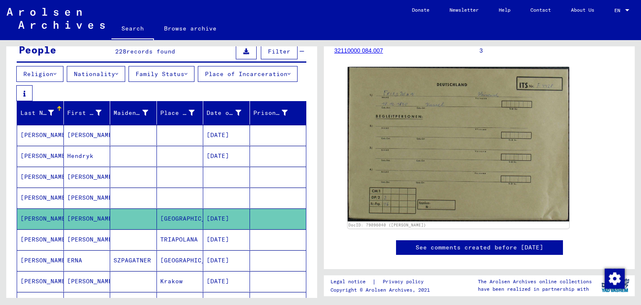
click at [220, 241] on mat-cell "[DATE]" at bounding box center [226, 239] width 47 height 20
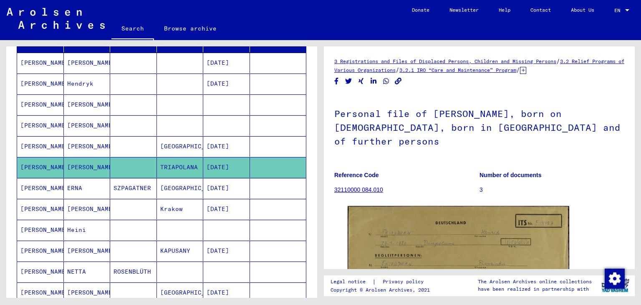
scroll to position [166, 0]
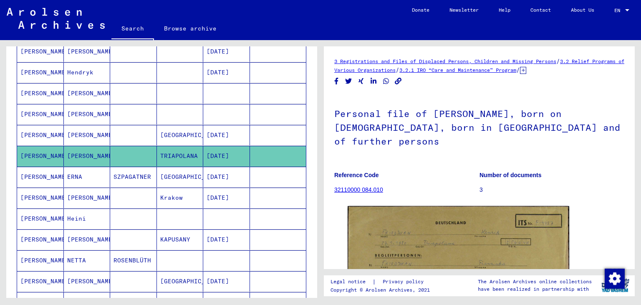
click at [213, 171] on mat-cell "[DATE]" at bounding box center [226, 177] width 47 height 20
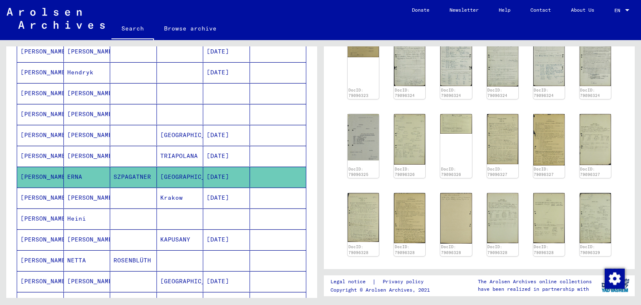
scroll to position [292, 0]
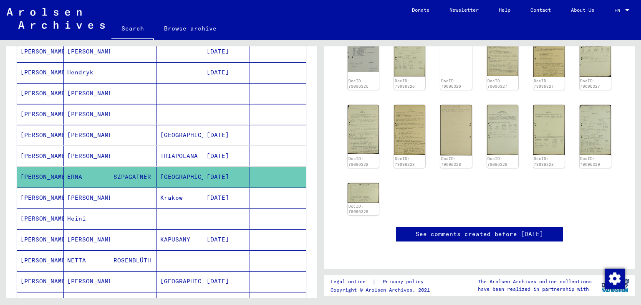
click at [222, 195] on mat-cell "[DATE]" at bounding box center [226, 197] width 47 height 20
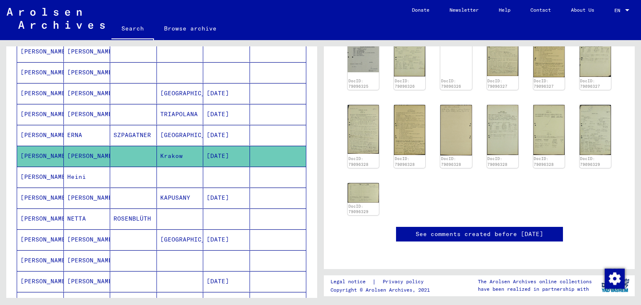
scroll to position [334, 0]
click at [220, 177] on mat-cell at bounding box center [226, 177] width 47 height 20
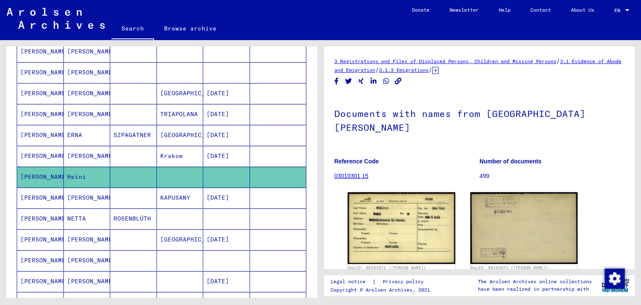
click at [223, 158] on mat-cell "[DATE]" at bounding box center [226, 156] width 47 height 20
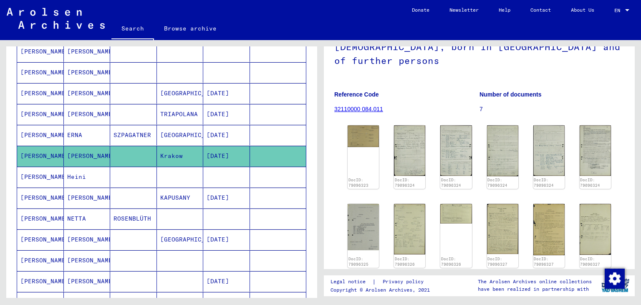
scroll to position [84, 0]
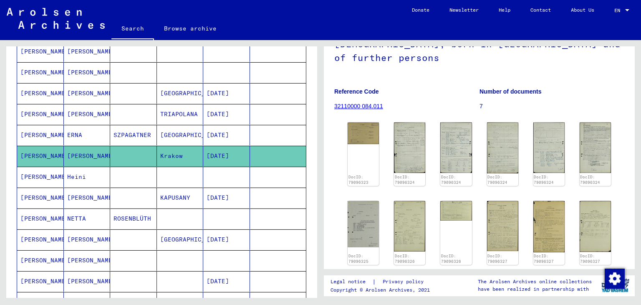
click at [215, 141] on mat-cell "[DATE]" at bounding box center [226, 135] width 47 height 20
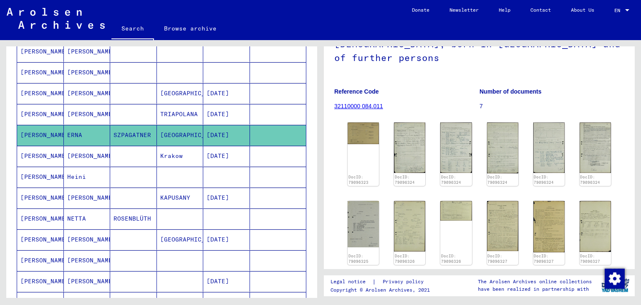
click at [222, 158] on mat-cell "[DATE]" at bounding box center [226, 156] width 47 height 20
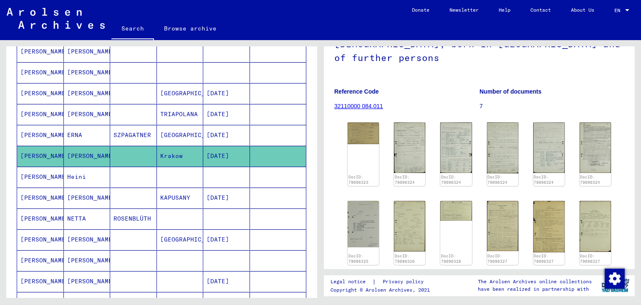
click at [227, 173] on mat-cell at bounding box center [226, 177] width 47 height 20
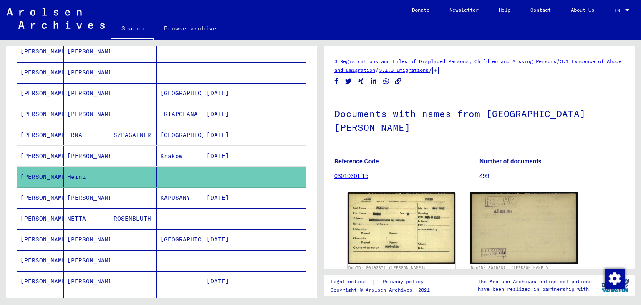
click at [223, 157] on mat-cell "[DATE]" at bounding box center [226, 156] width 47 height 20
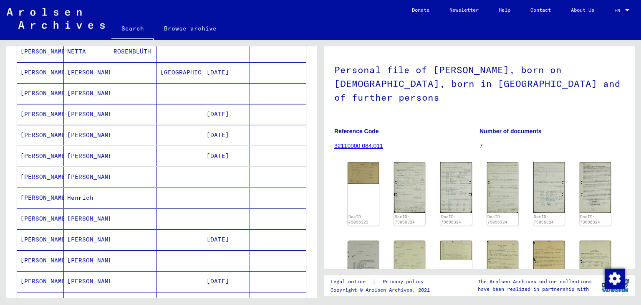
click at [218, 179] on mat-cell at bounding box center [226, 177] width 47 height 20
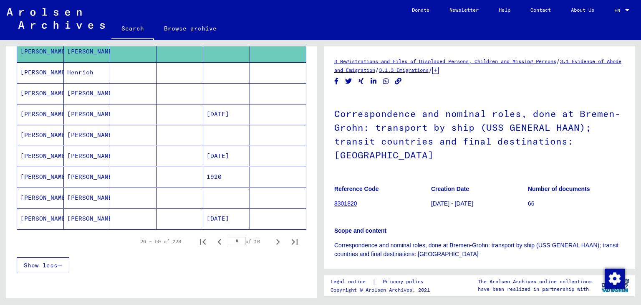
click at [212, 149] on mat-cell "[DATE]" at bounding box center [226, 156] width 47 height 20
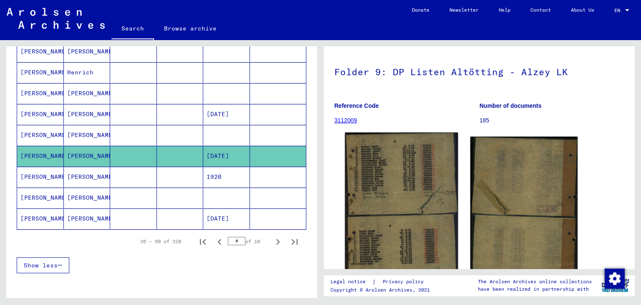
click at [404, 162] on img at bounding box center [401, 215] width 113 height 166
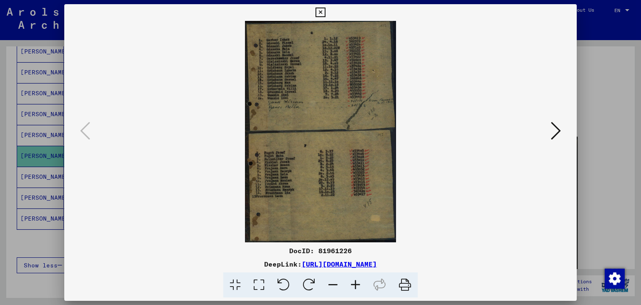
click at [608, 173] on div at bounding box center [320, 152] width 641 height 305
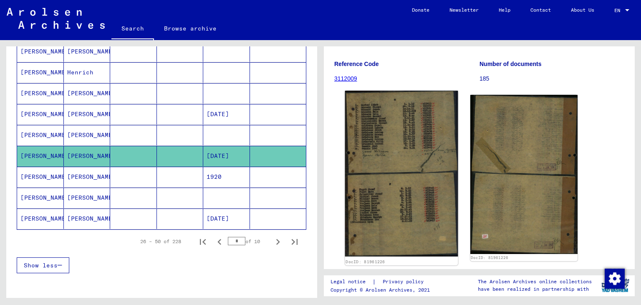
click at [390, 166] on img at bounding box center [401, 174] width 113 height 166
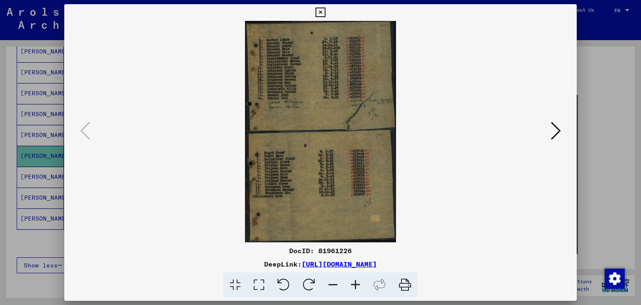
click at [611, 173] on div at bounding box center [320, 152] width 641 height 305
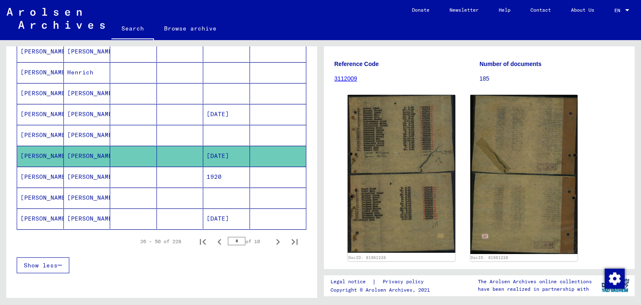
click at [217, 216] on mat-cell "[DATE]" at bounding box center [226, 218] width 47 height 20
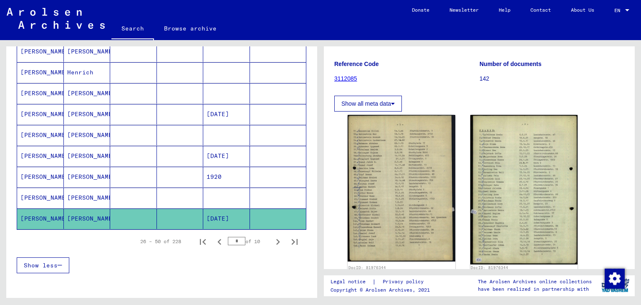
click at [193, 195] on mat-cell at bounding box center [180, 197] width 47 height 20
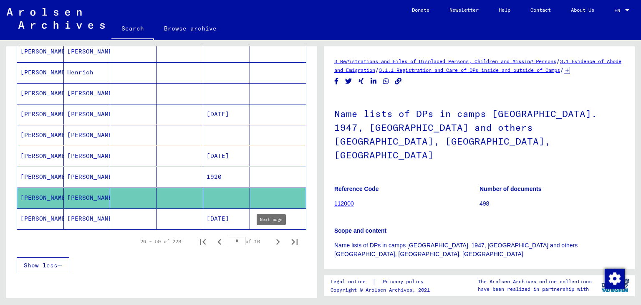
click at [272, 239] on icon "Next page" at bounding box center [278, 242] width 12 height 12
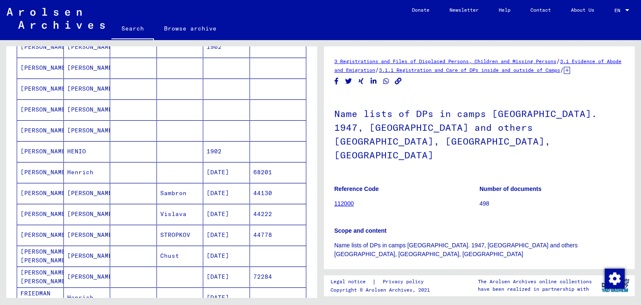
scroll to position [124, 0]
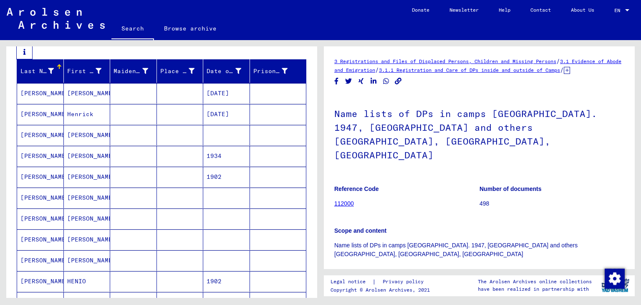
click at [212, 142] on mat-cell at bounding box center [226, 135] width 47 height 20
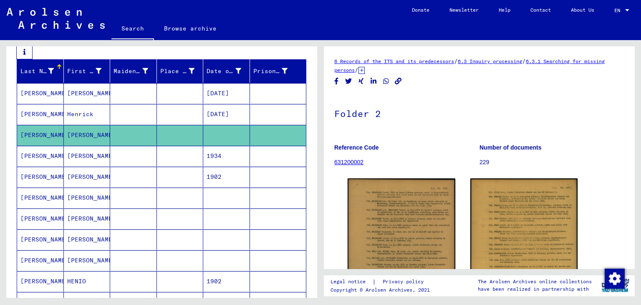
scroll to position [166, 0]
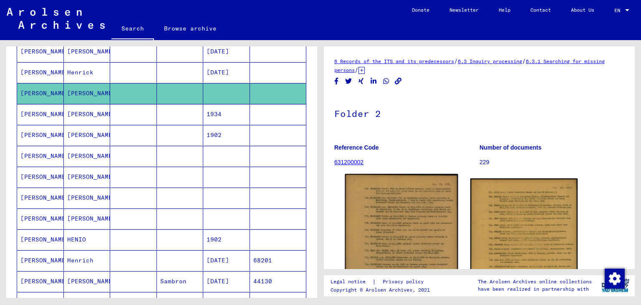
click at [408, 208] on img at bounding box center [401, 265] width 113 height 182
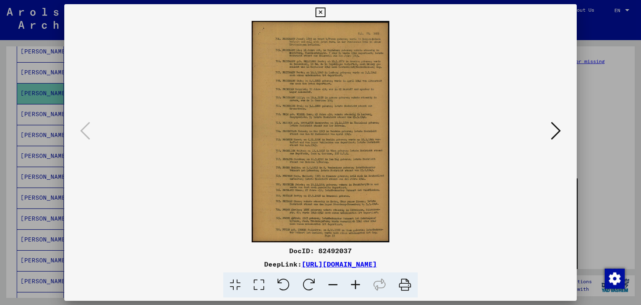
click at [351, 281] on icon at bounding box center [355, 284] width 23 height 25
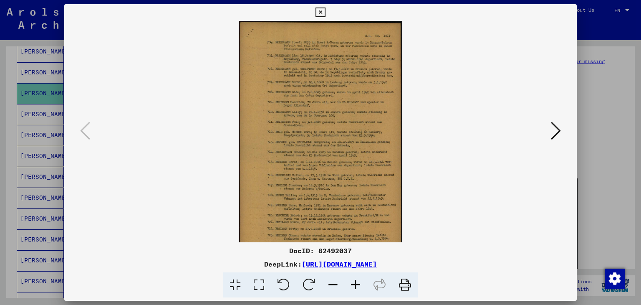
click at [351, 281] on icon at bounding box center [355, 284] width 23 height 25
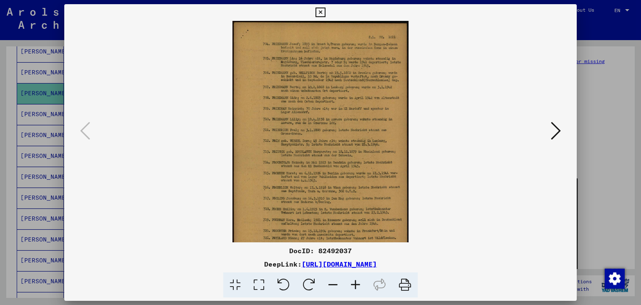
click at [351, 281] on icon at bounding box center [355, 284] width 23 height 25
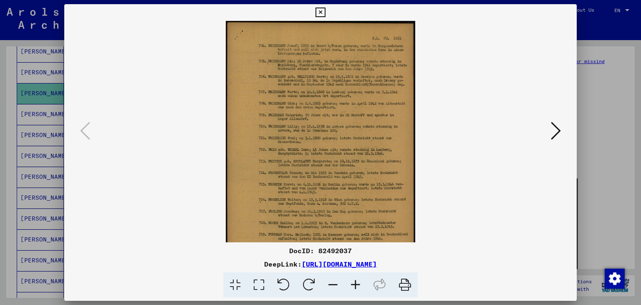
click at [351, 281] on icon at bounding box center [355, 284] width 23 height 25
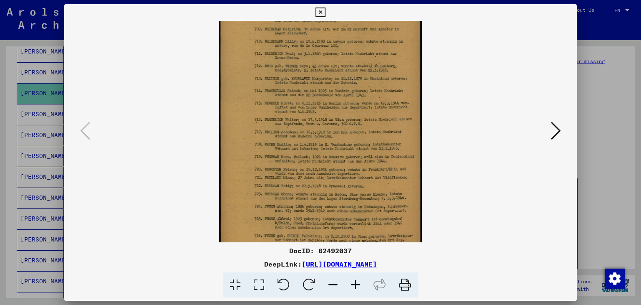
scroll to position [94, 0]
drag, startPoint x: 366, startPoint y: 207, endPoint x: 353, endPoint y: 114, distance: 94.1
click at [353, 114] on img at bounding box center [320, 90] width 203 height 326
click at [597, 187] on div at bounding box center [320, 152] width 641 height 305
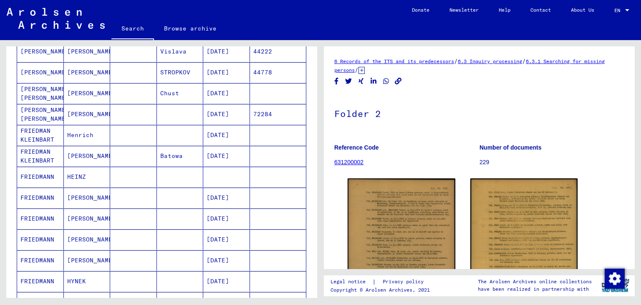
scroll to position [500, 0]
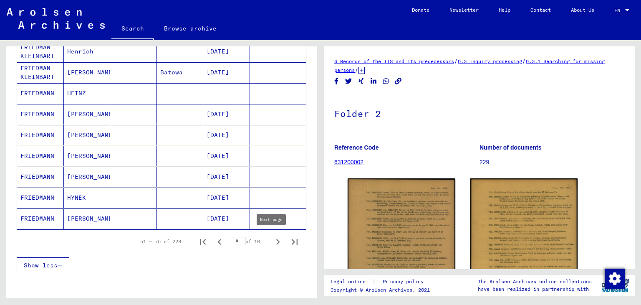
click at [272, 240] on icon "Next page" at bounding box center [278, 242] width 12 height 12
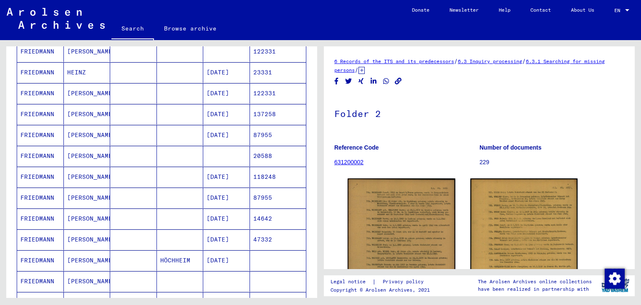
scroll to position [41, 0]
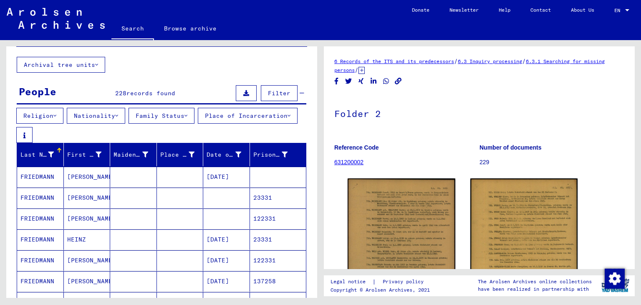
click at [214, 206] on mat-cell at bounding box center [226, 197] width 47 height 20
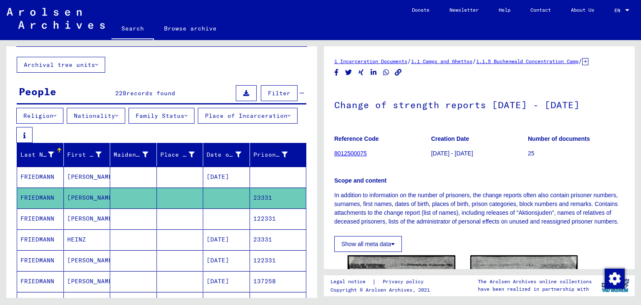
click at [212, 219] on mat-cell at bounding box center [226, 218] width 47 height 20
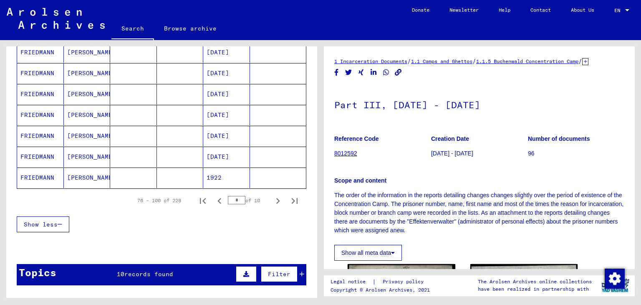
scroll to position [542, 0]
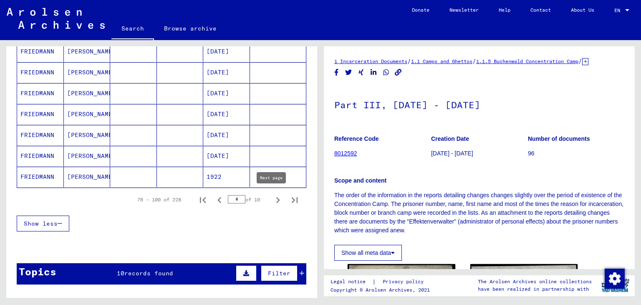
click at [272, 198] on icon "Next page" at bounding box center [278, 200] width 12 height 12
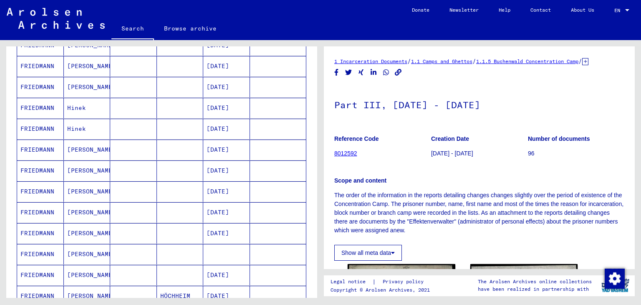
scroll to position [333, 0]
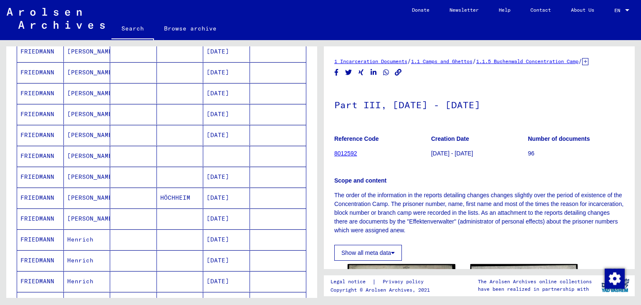
click at [229, 166] on mat-cell at bounding box center [226, 156] width 47 height 20
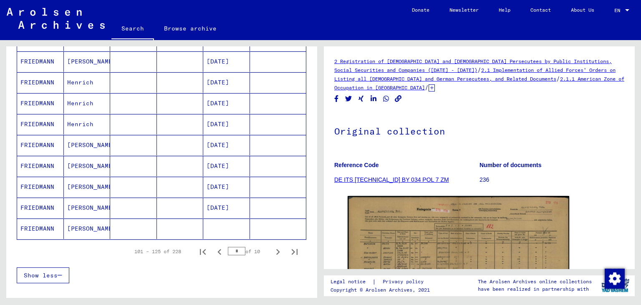
scroll to position [500, 0]
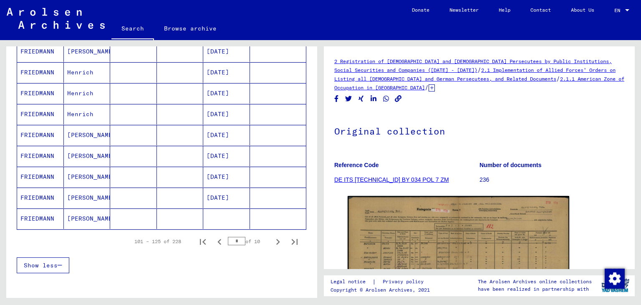
click at [234, 212] on mat-cell at bounding box center [226, 218] width 47 height 20
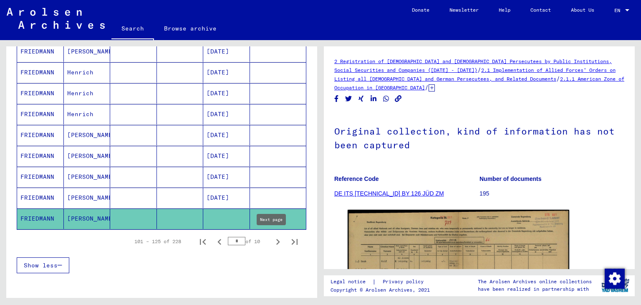
click at [276, 239] on icon "Next page" at bounding box center [278, 242] width 4 height 6
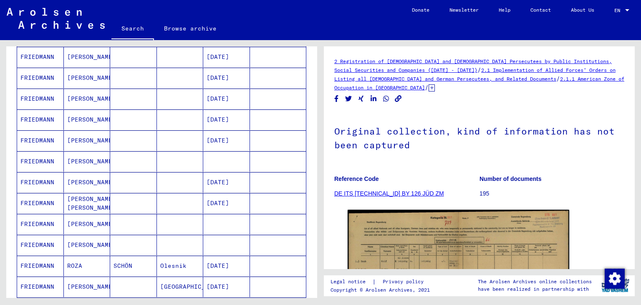
scroll to position [83, 0]
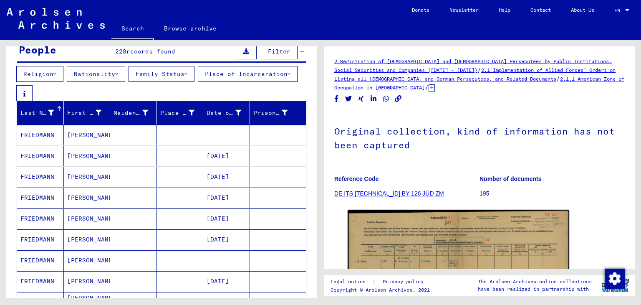
click at [233, 131] on mat-cell at bounding box center [226, 135] width 47 height 20
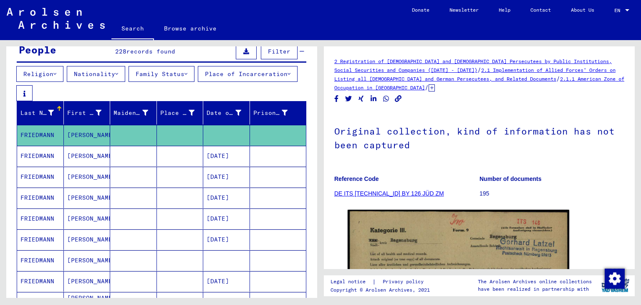
scroll to position [208, 0]
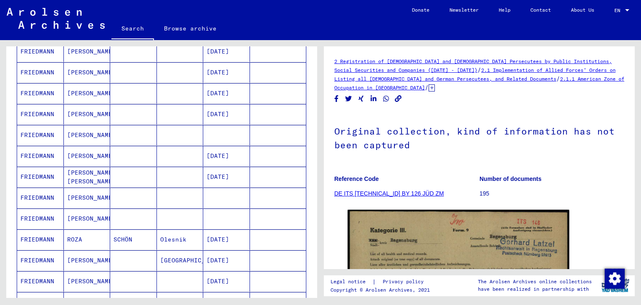
click at [233, 132] on mat-cell at bounding box center [226, 135] width 47 height 20
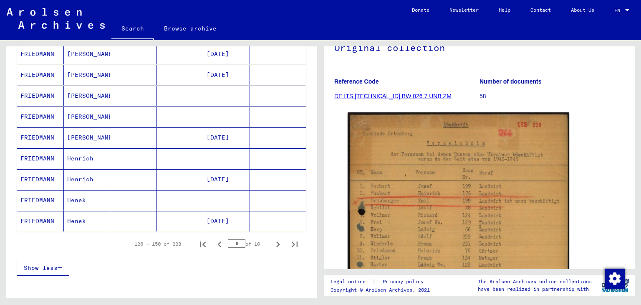
scroll to position [584, 0]
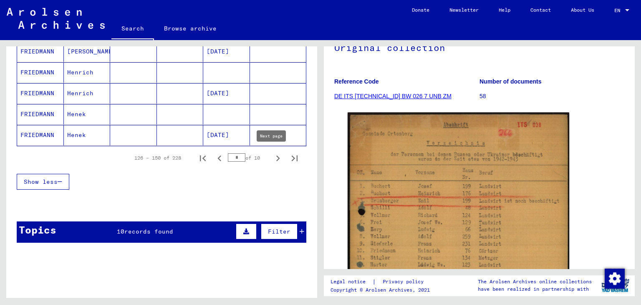
click at [272, 156] on icon "Next page" at bounding box center [278, 158] width 12 height 12
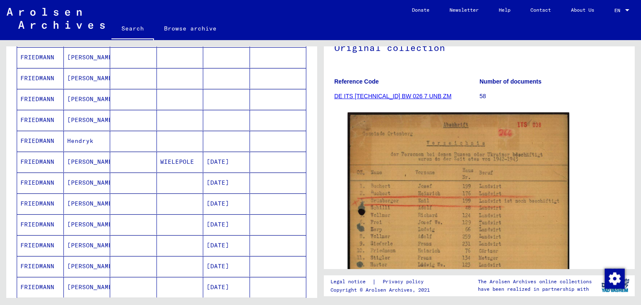
scroll to position [166, 0]
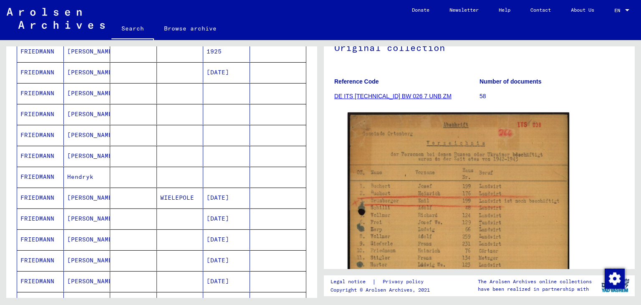
click at [237, 94] on mat-cell at bounding box center [226, 93] width 47 height 20
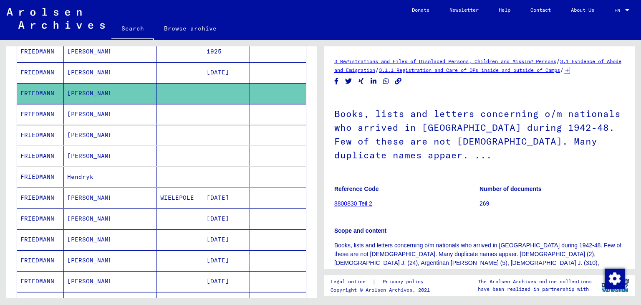
click at [231, 120] on mat-cell at bounding box center [226, 114] width 47 height 20
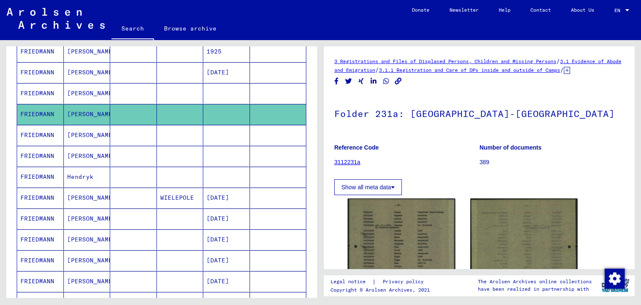
click at [221, 143] on mat-cell at bounding box center [226, 135] width 47 height 20
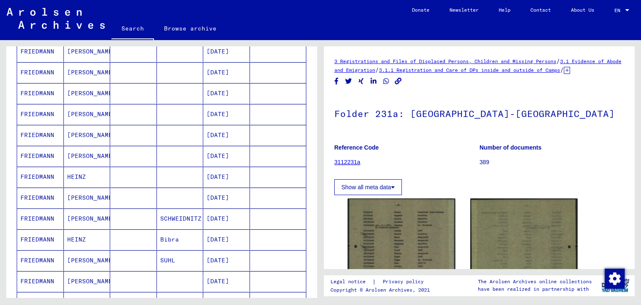
scroll to position [458, 0]
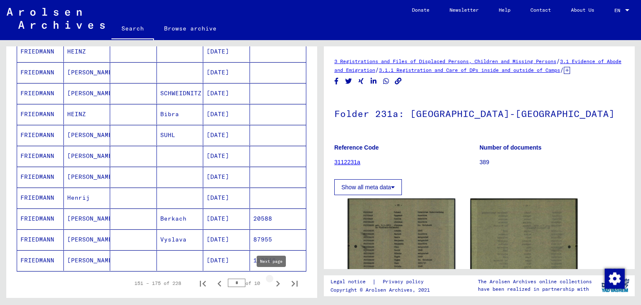
click at [272, 281] on icon "Next page" at bounding box center [278, 284] width 12 height 12
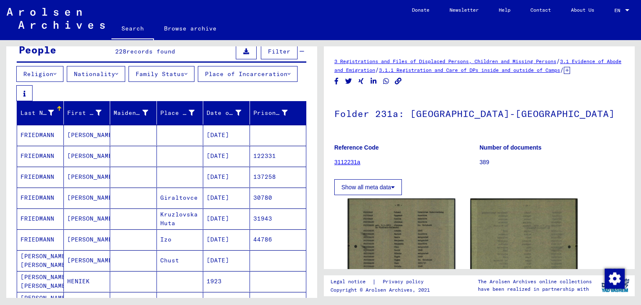
scroll to position [291, 0]
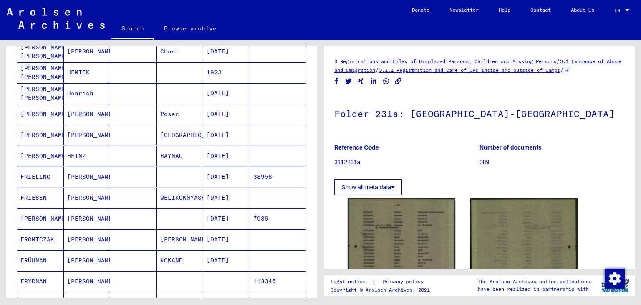
click at [223, 152] on mat-cell "[DATE]" at bounding box center [226, 156] width 47 height 20
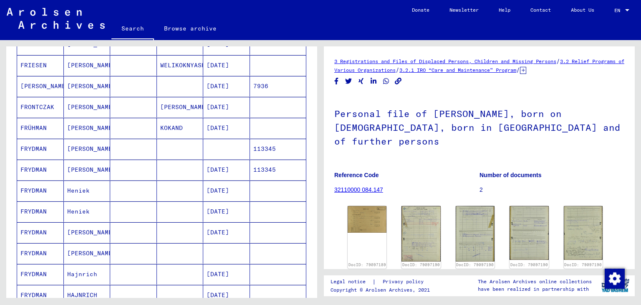
scroll to position [458, 0]
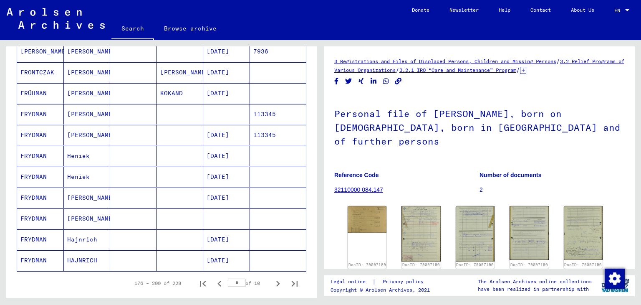
click at [223, 116] on mat-cell at bounding box center [226, 114] width 47 height 20
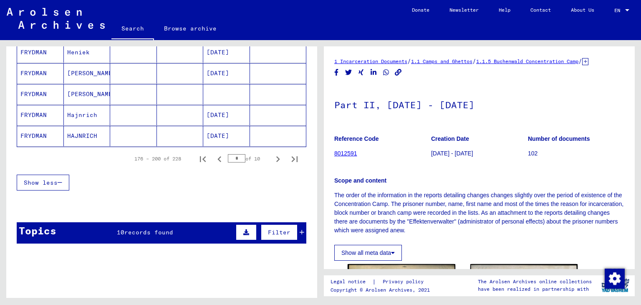
scroll to position [584, 0]
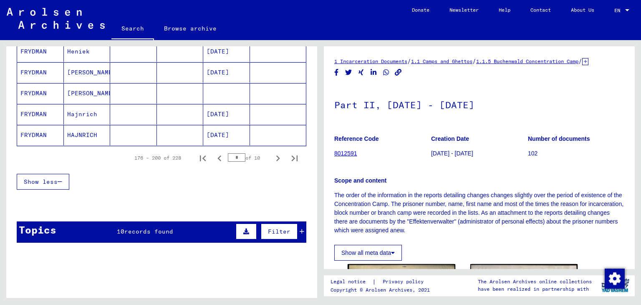
click at [224, 90] on mat-cell at bounding box center [226, 93] width 47 height 20
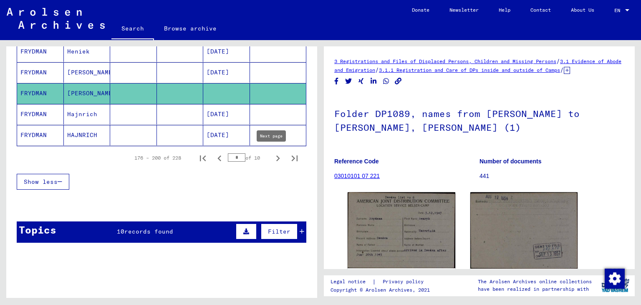
click at [270, 154] on button "Next page" at bounding box center [278, 157] width 17 height 17
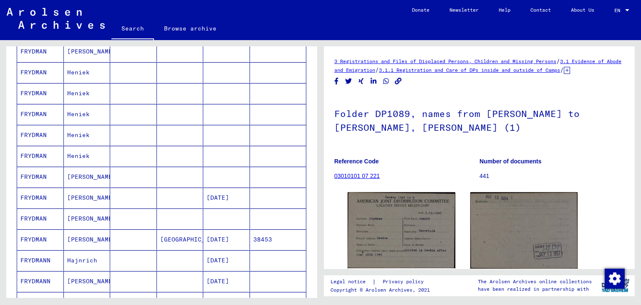
scroll to position [41, 0]
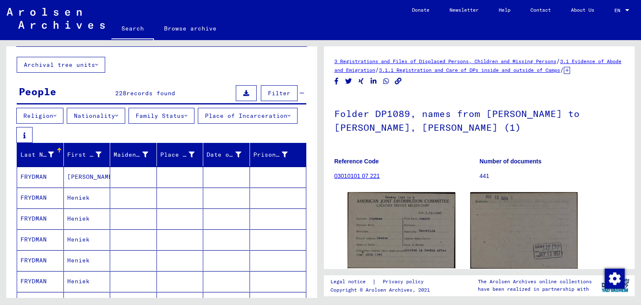
click at [214, 178] on mat-cell at bounding box center [226, 177] width 47 height 20
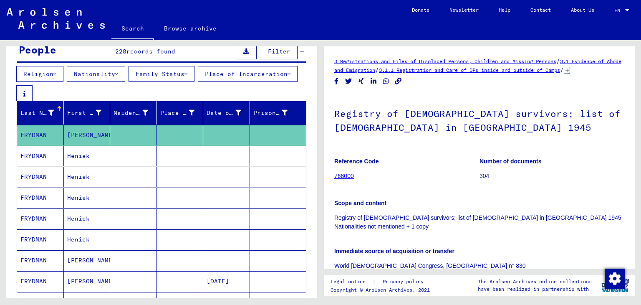
click at [217, 159] on mat-cell at bounding box center [226, 156] width 47 height 20
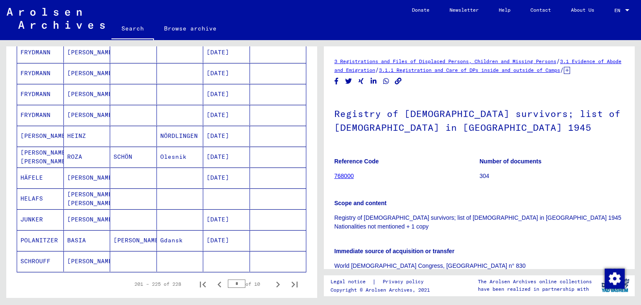
scroll to position [458, 0]
click at [230, 196] on mat-cell at bounding box center [226, 197] width 47 height 20
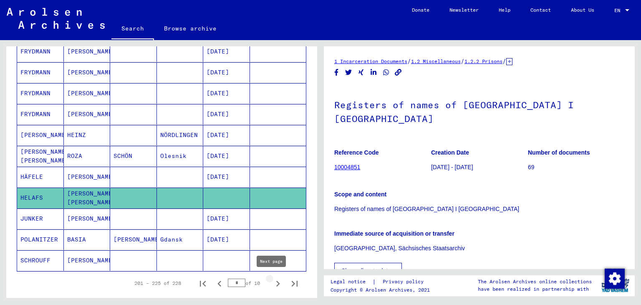
click at [272, 281] on icon "Next page" at bounding box center [278, 284] width 12 height 12
type input "**"
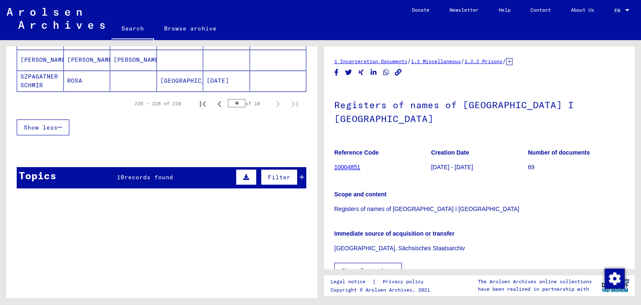
scroll to position [128, 0]
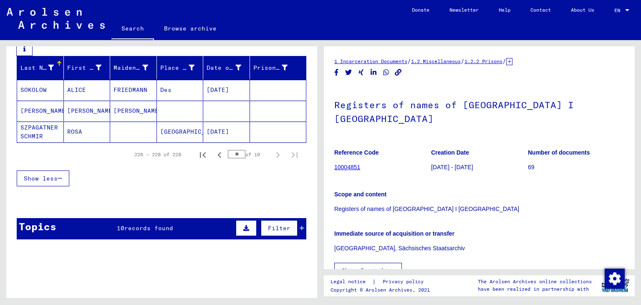
click at [105, 137] on mat-cell "ROSA" at bounding box center [87, 132] width 47 height 20
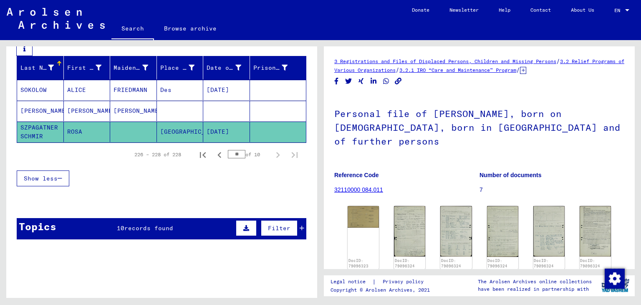
click at [203, 113] on mat-cell at bounding box center [226, 111] width 47 height 20
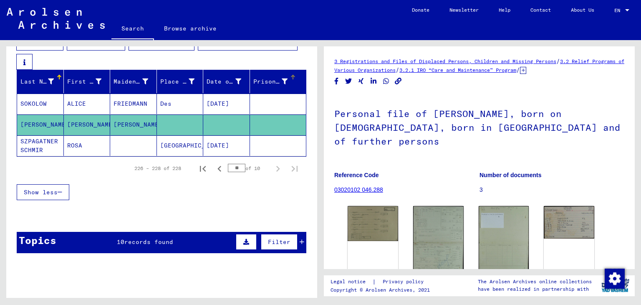
scroll to position [125, 0]
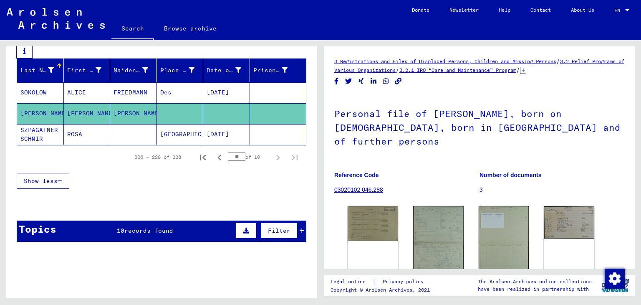
click at [183, 144] on mat-cell "[GEOGRAPHIC_DATA]" at bounding box center [180, 134] width 47 height 20
